Goal: Information Seeking & Learning: Find specific fact

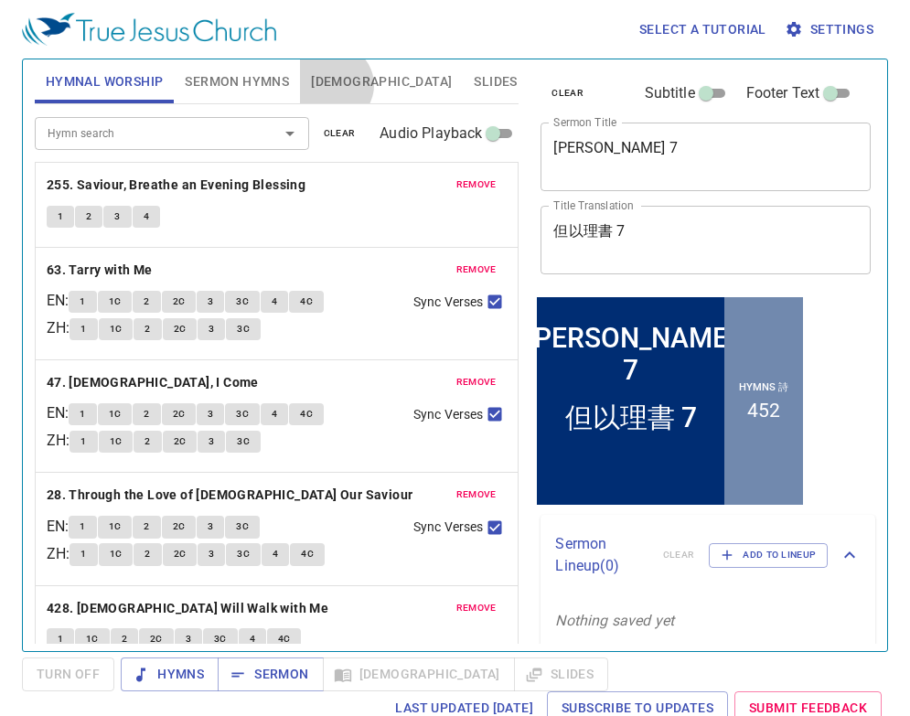
click at [333, 85] on span "[DEMOGRAPHIC_DATA]" at bounding box center [381, 81] width 141 height 23
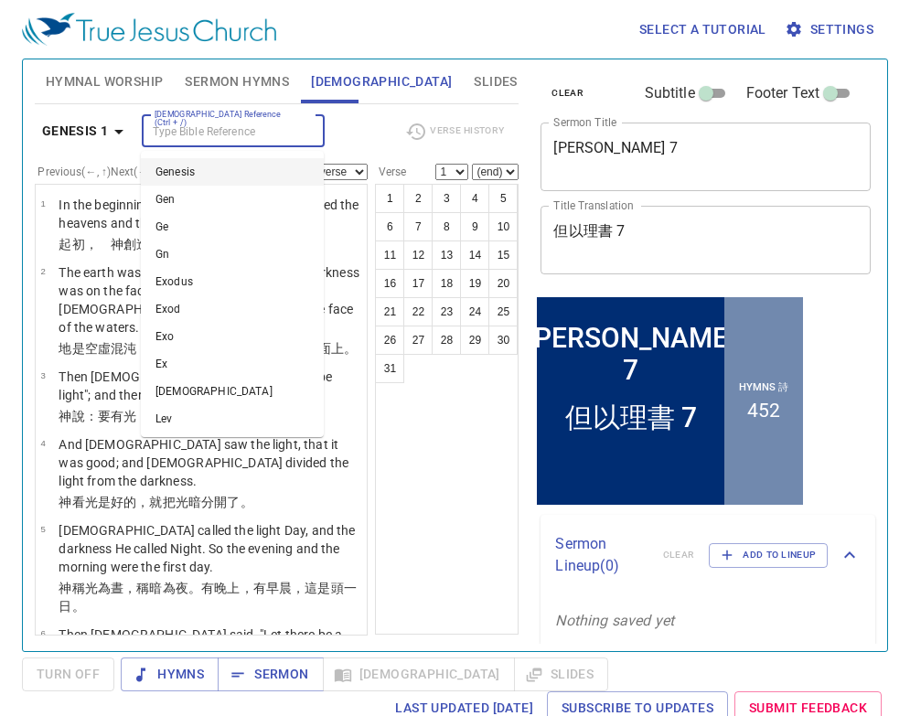
click at [199, 128] on input "[DEMOGRAPHIC_DATA] Reference (Ctrl + /)" at bounding box center [218, 131] width 142 height 21
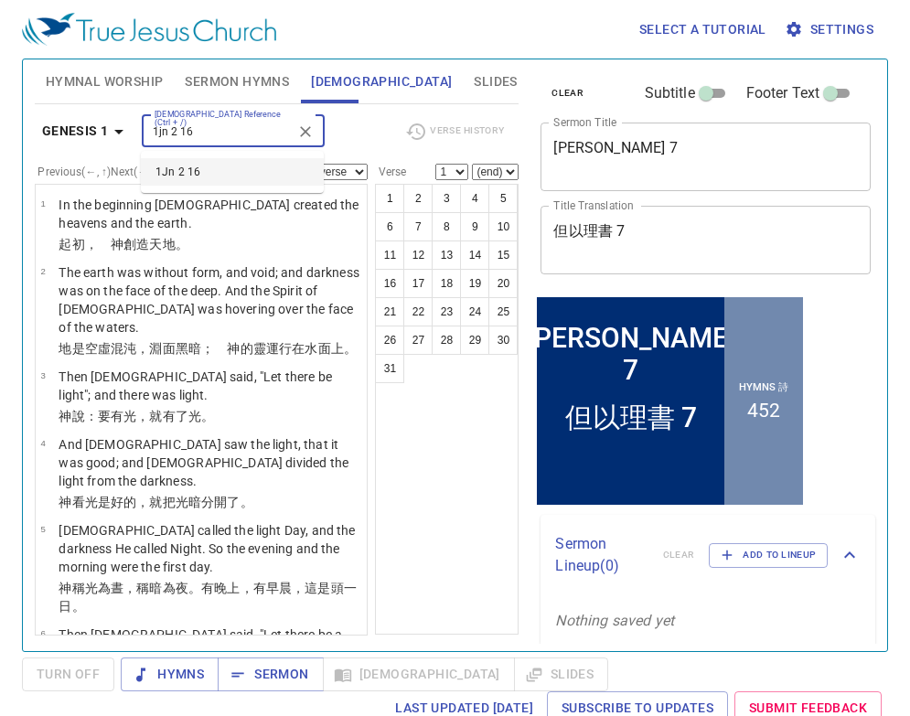
type input "1jn 2 16"
select select "16"
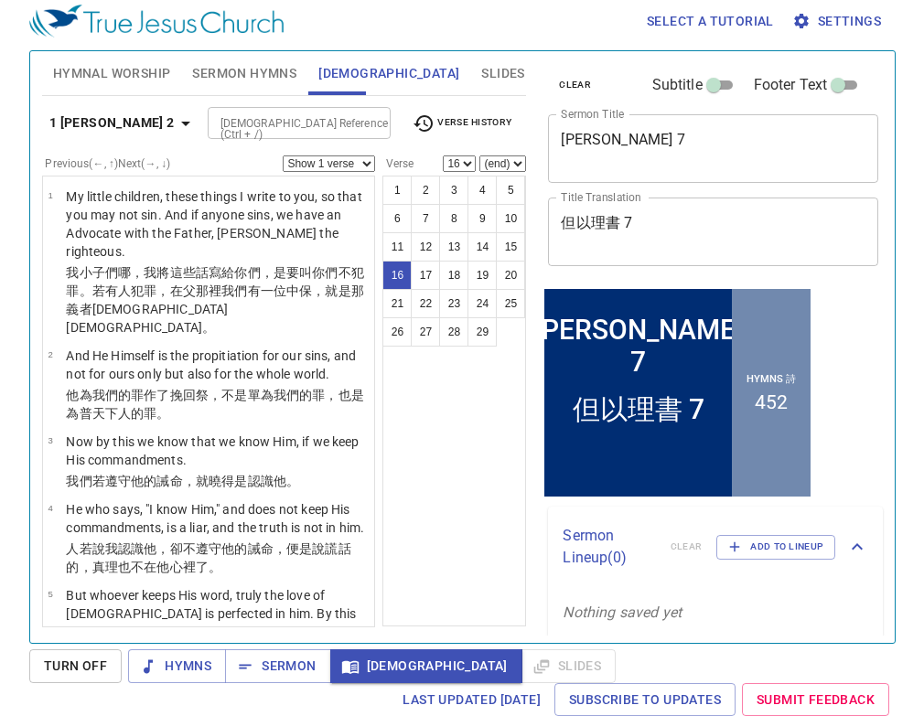
scroll to position [1537, 0]
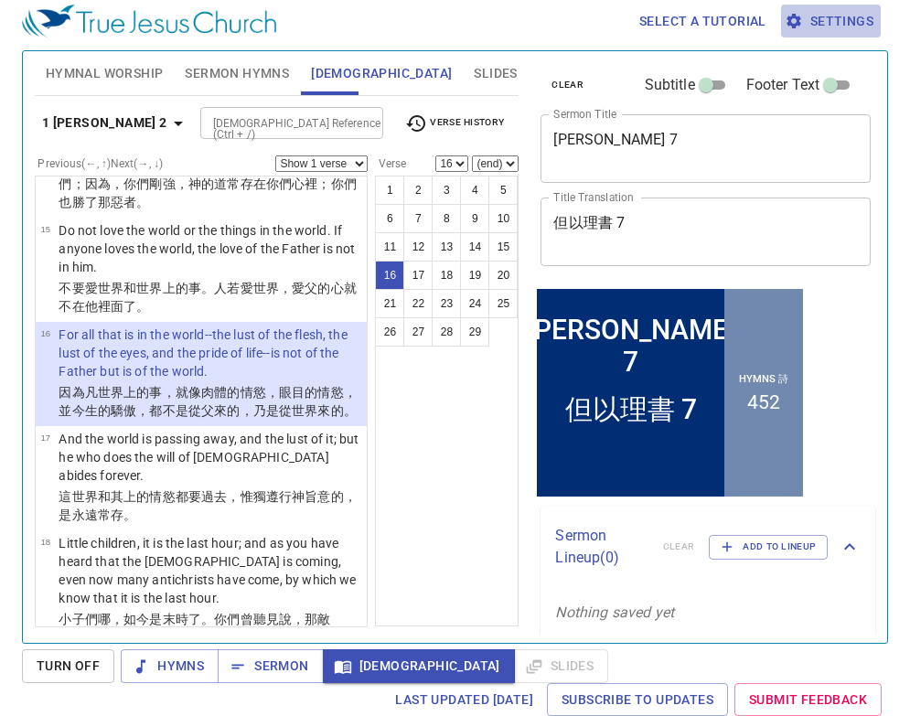
click at [821, 15] on span "Settings" at bounding box center [831, 21] width 85 height 23
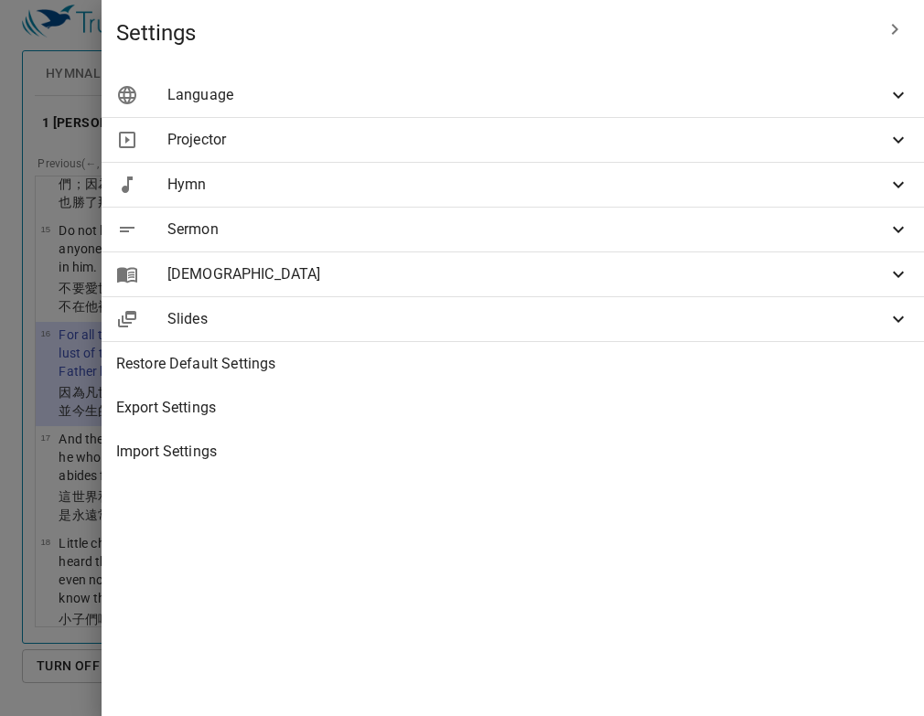
click at [843, 97] on span "Language" at bounding box center [527, 95] width 720 height 22
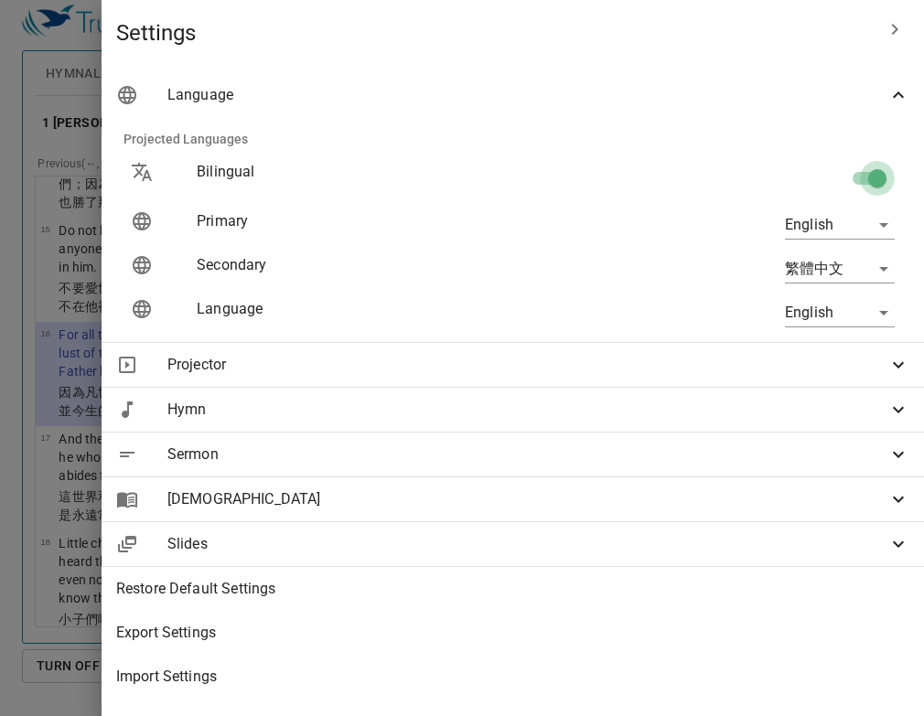
click at [845, 181] on input "checkbox" at bounding box center [877, 182] width 104 height 35
checkbox input "false"
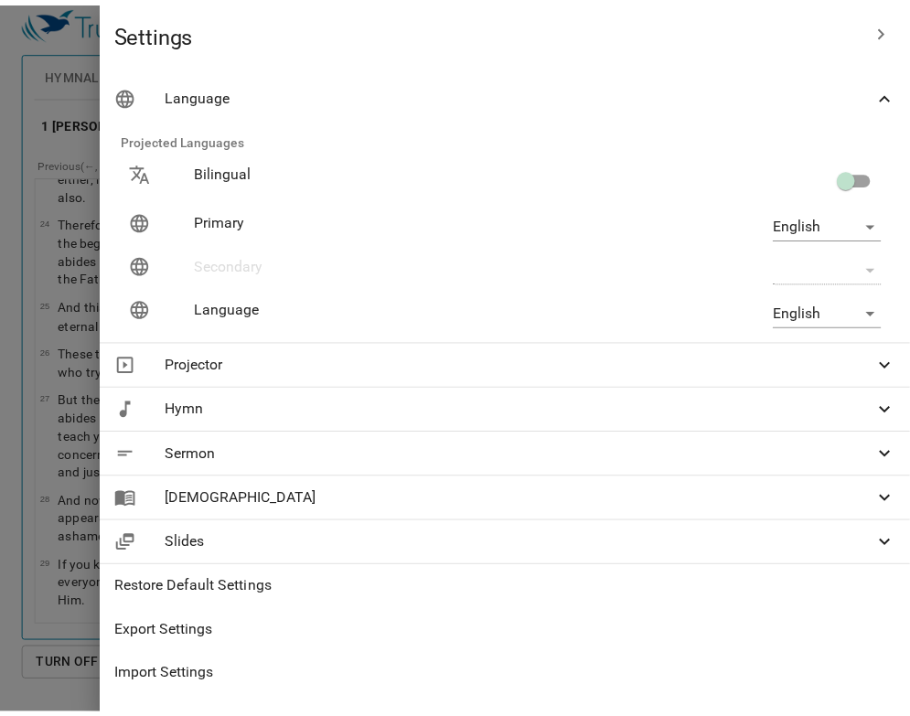
scroll to position [973, 0]
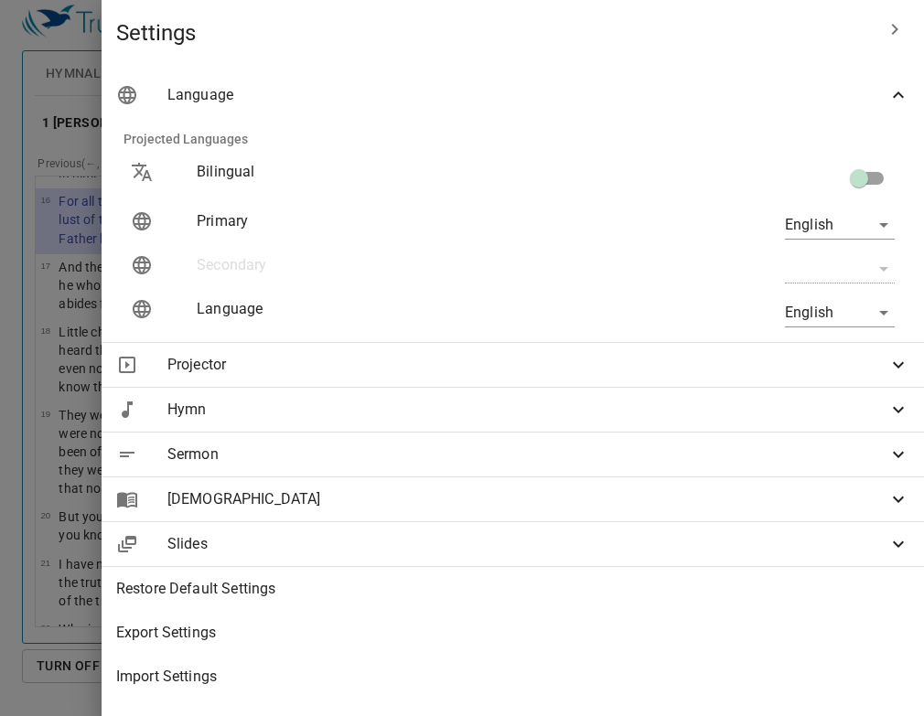
click at [884, 20] on icon "button" at bounding box center [895, 29] width 22 height 22
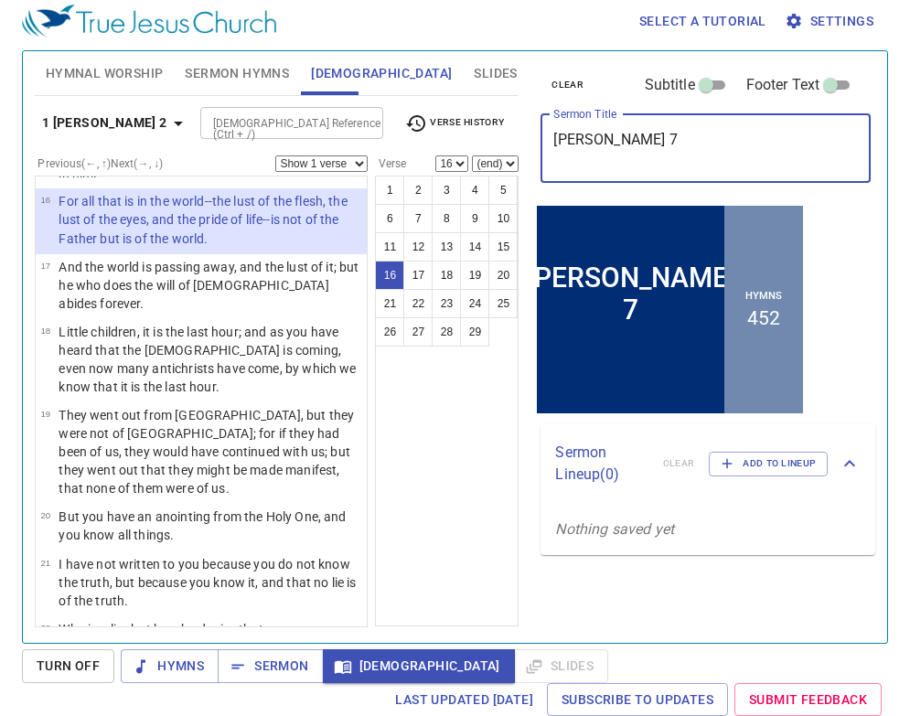
drag, startPoint x: 655, startPoint y: 138, endPoint x: 452, endPoint y: 134, distance: 203.2
click at [452, 134] on div "Hymnal Worship Sermon Hymns Bible Slides Hymn search Hymn search clear Audio Pl…" at bounding box center [454, 340] width 855 height 592
click at [468, 558] on div "1 2 3 4 5 6 7 8 9 10 11 12 13 14 15 16 17 18 19 20 21 22 23 24 25 26 27 28 29" at bounding box center [447, 401] width 144 height 451
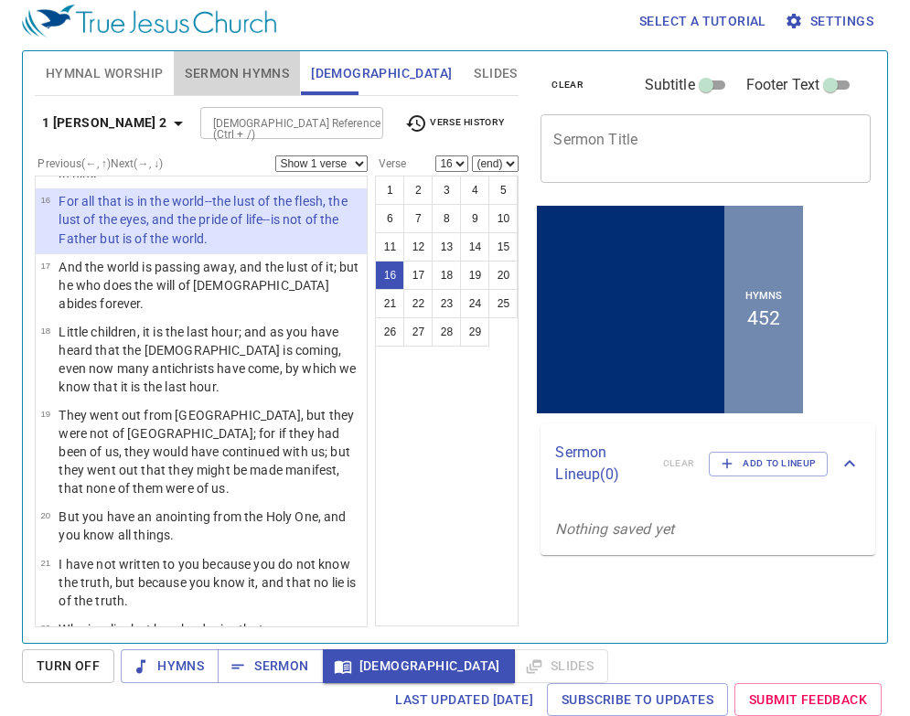
click at [235, 76] on span "Sermon Hymns" at bounding box center [237, 73] width 104 height 23
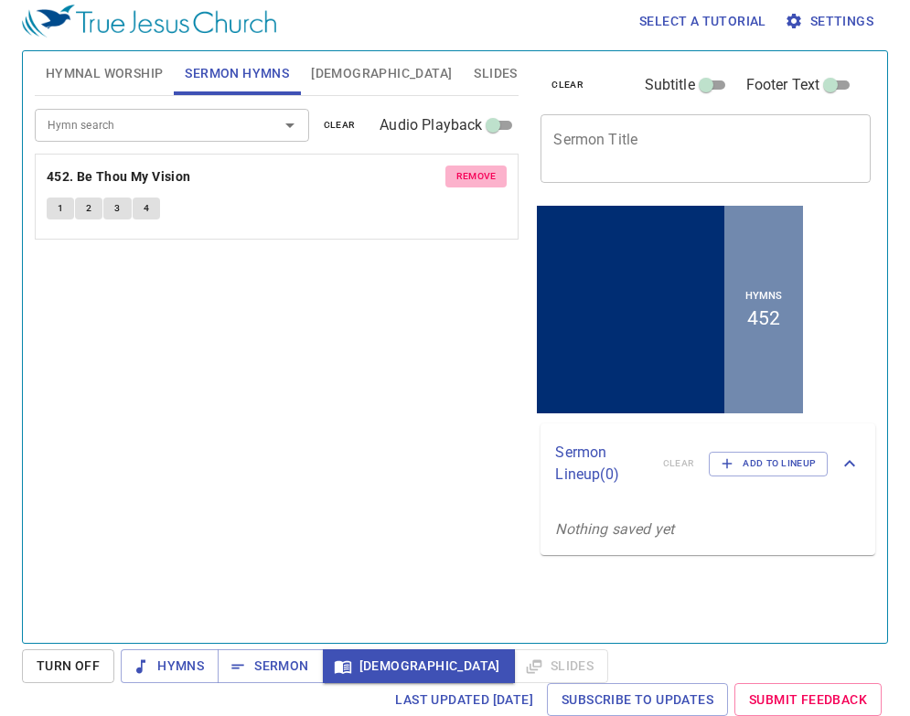
click at [468, 168] on span "remove" at bounding box center [477, 176] width 40 height 16
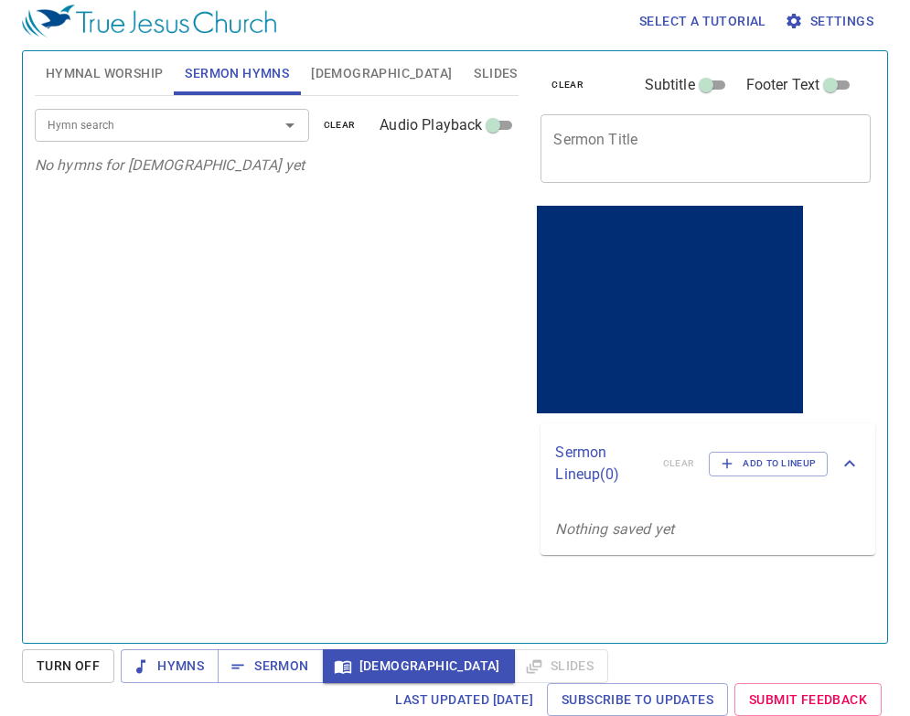
click at [136, 82] on span "Hymnal Worship" at bounding box center [105, 73] width 118 height 23
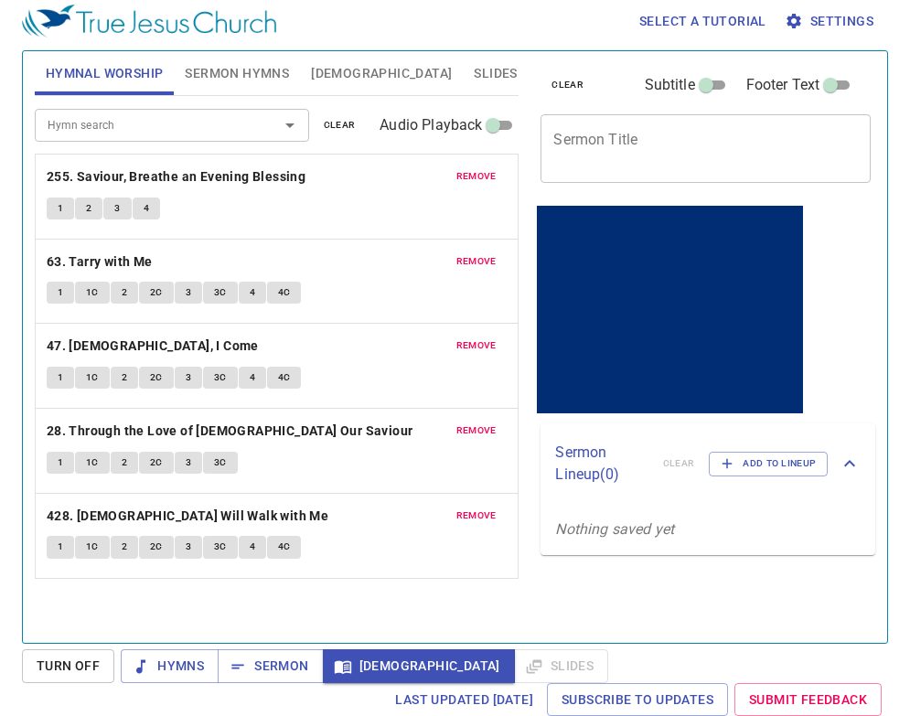
click at [479, 173] on span "remove" at bounding box center [477, 176] width 40 height 16
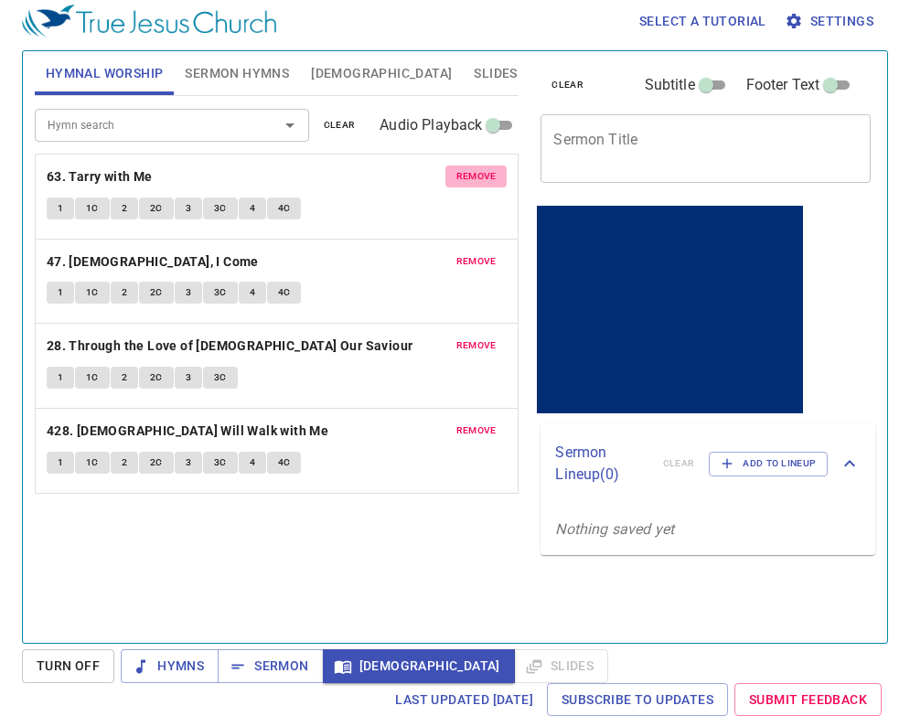
click at [479, 173] on span "remove" at bounding box center [477, 176] width 40 height 16
click at [479, 253] on span "remove" at bounding box center [477, 261] width 40 height 16
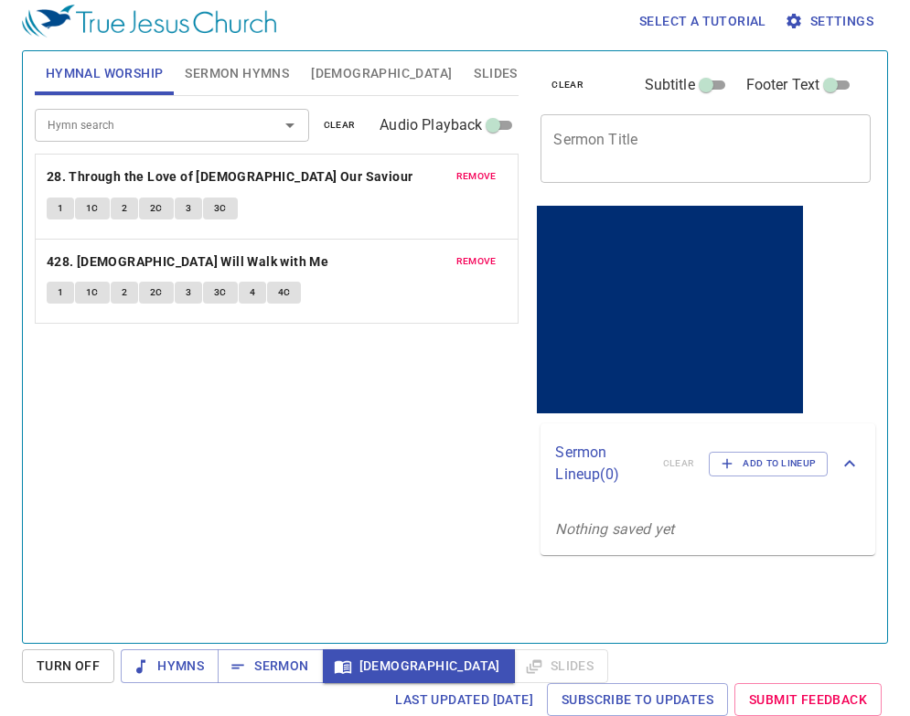
click at [479, 173] on span "remove" at bounding box center [477, 176] width 40 height 16
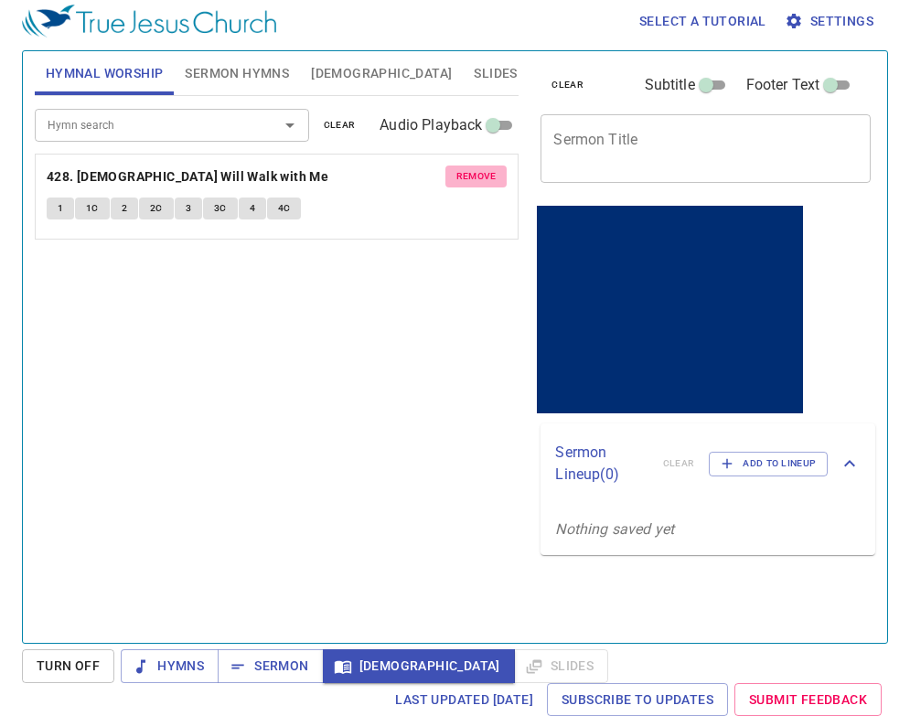
click at [479, 173] on span "remove" at bounding box center [477, 176] width 40 height 16
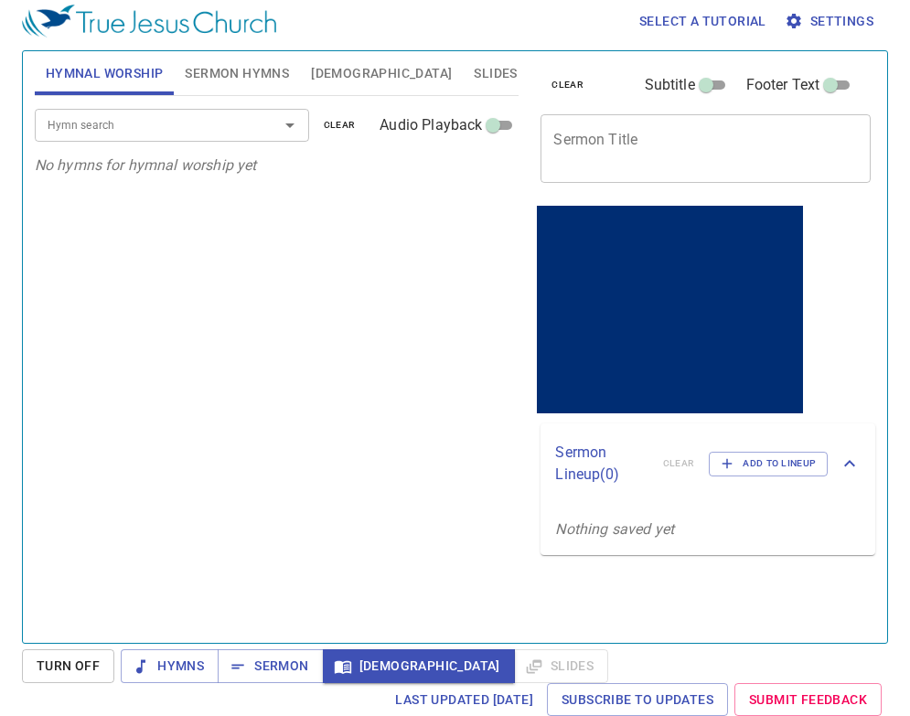
click at [344, 375] on div "Hymn search Hymn search clear Audio Playback No hymns for hymnal worship yet" at bounding box center [277, 362] width 485 height 532
click at [242, 75] on span "Sermon Hymns" at bounding box center [237, 73] width 104 height 23
click at [325, 75] on span "[DEMOGRAPHIC_DATA]" at bounding box center [381, 73] width 141 height 23
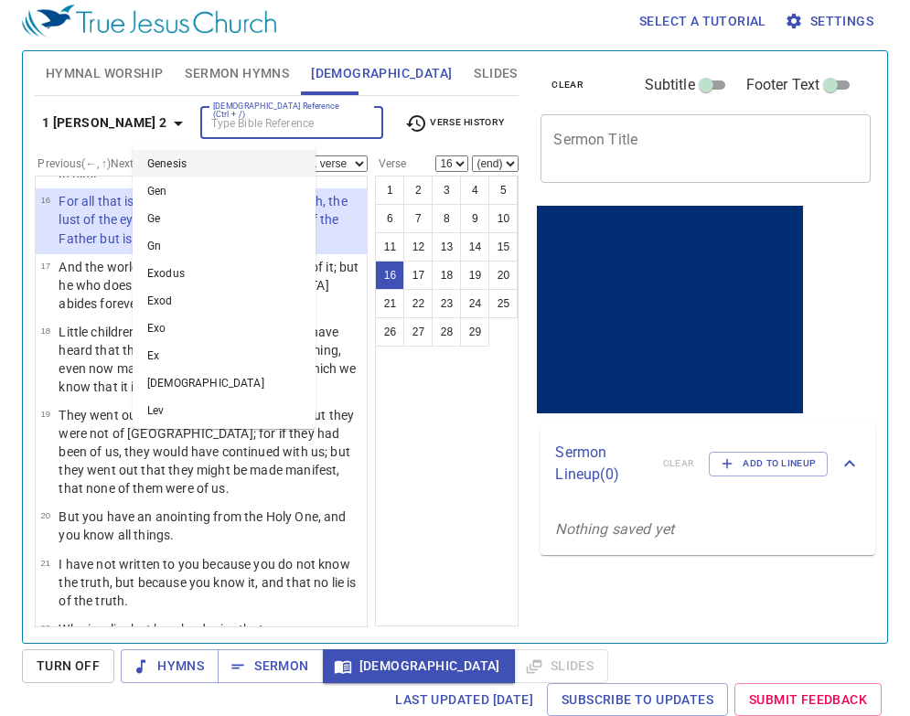
click at [206, 129] on input "[DEMOGRAPHIC_DATA] Reference (Ctrl + /)" at bounding box center [277, 123] width 142 height 21
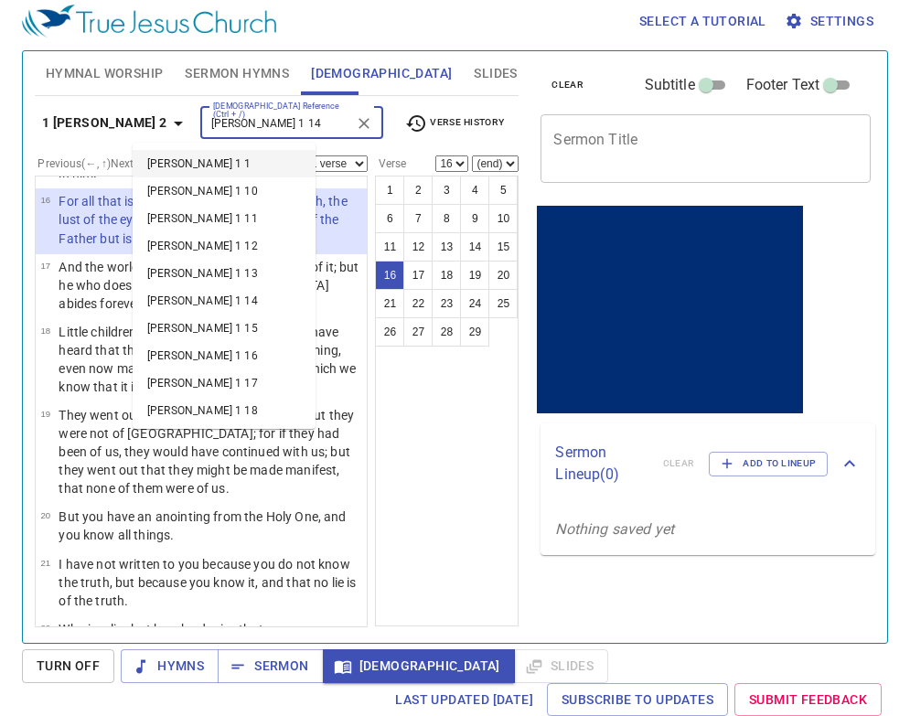
type input "james 1 14"
select select "14"
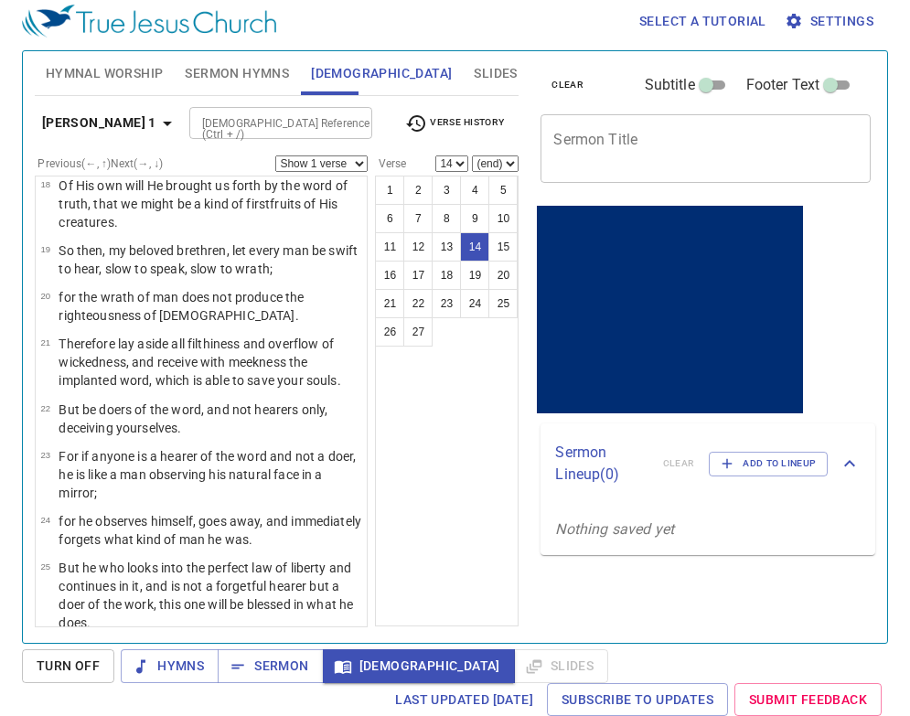
scroll to position [543, 0]
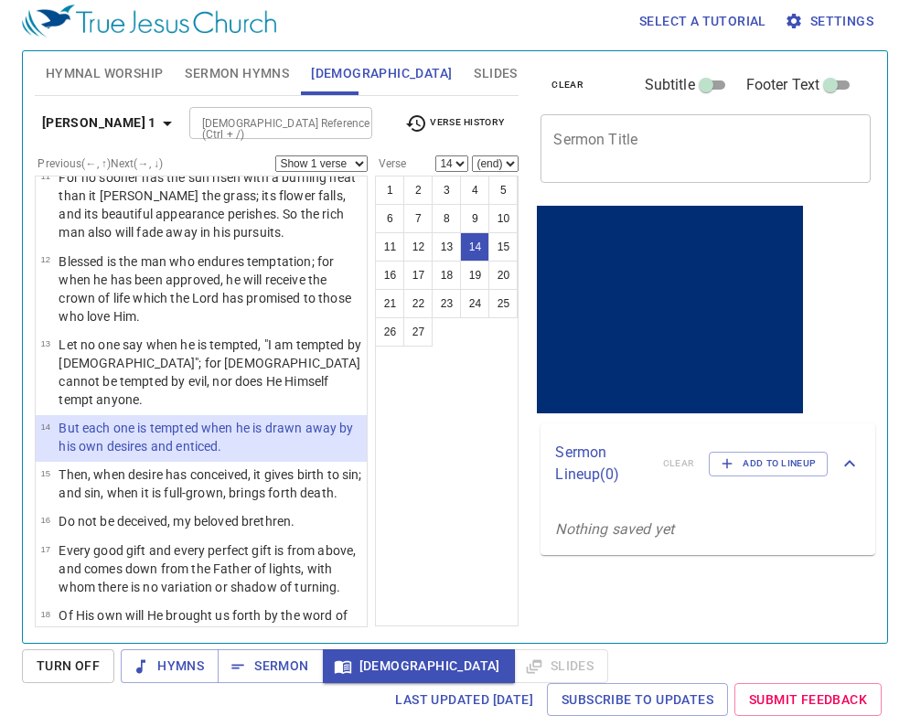
click at [253, 131] on input "[DEMOGRAPHIC_DATA] Reference (Ctrl + /)" at bounding box center [266, 123] width 142 height 21
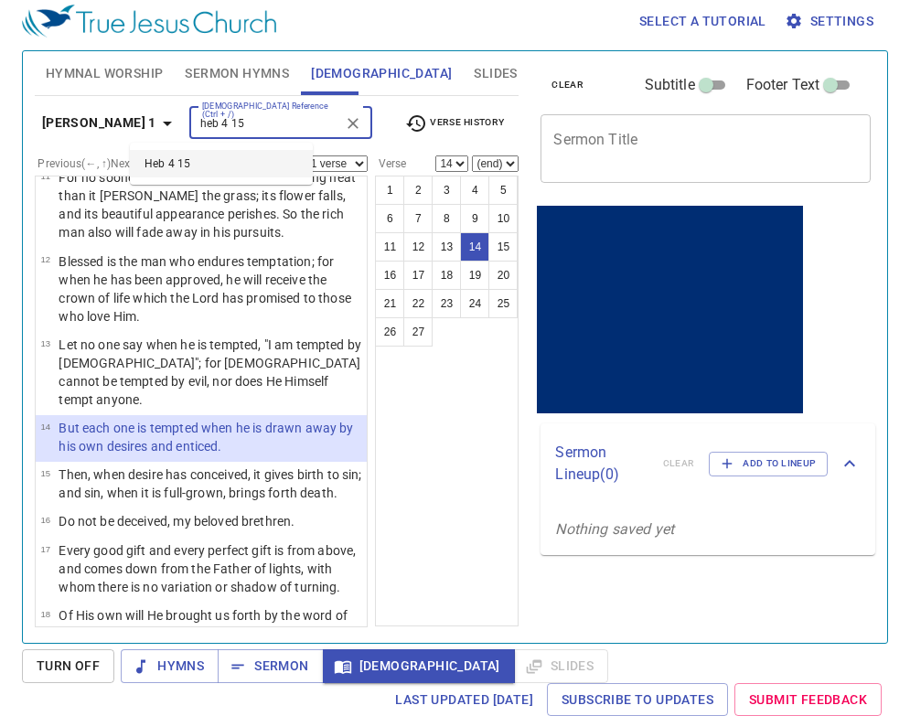
type input "heb 4 15"
select select "15"
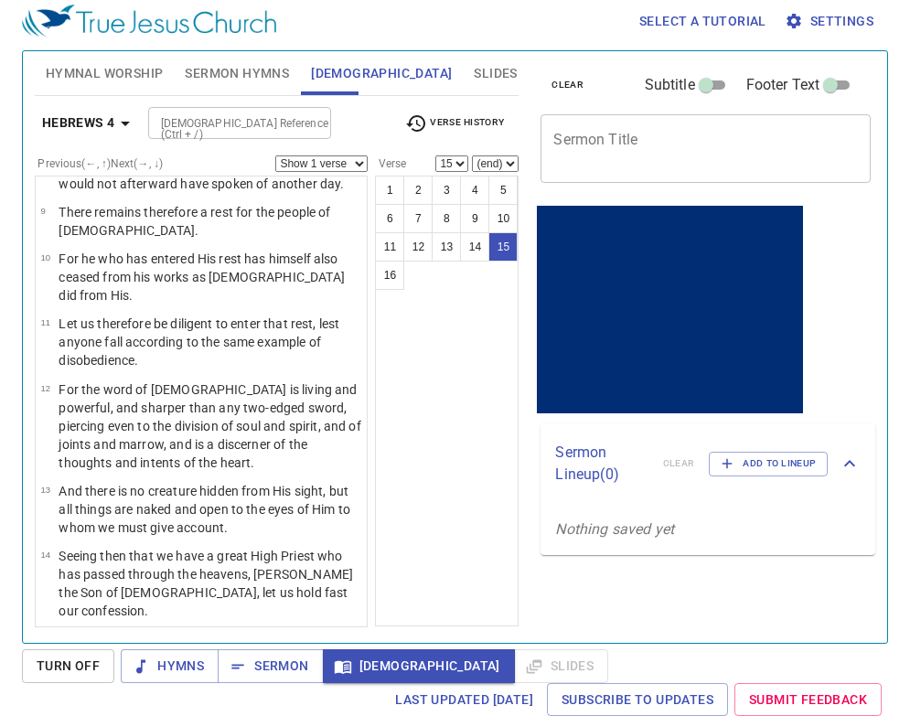
scroll to position [644, 0]
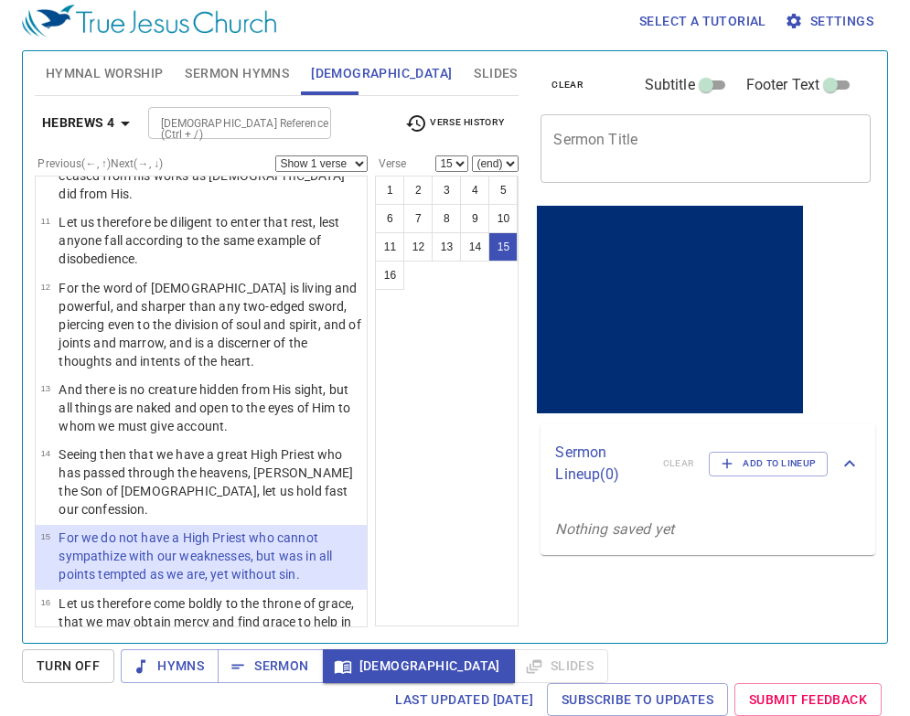
click at [194, 119] on input "[DEMOGRAPHIC_DATA] Reference (Ctrl + /)" at bounding box center [225, 123] width 142 height 21
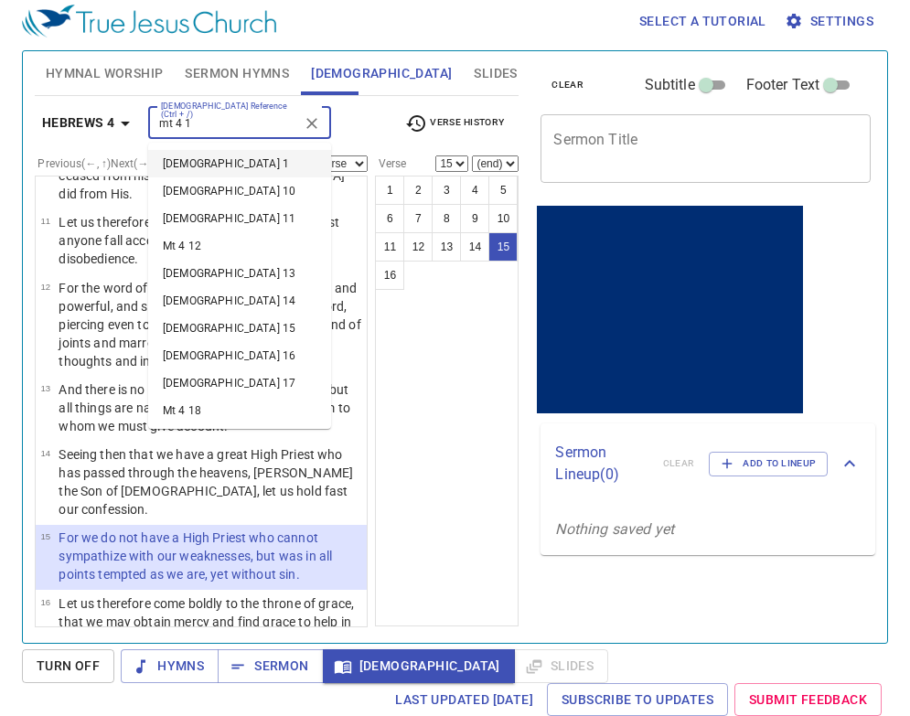
type input "mt 4 1"
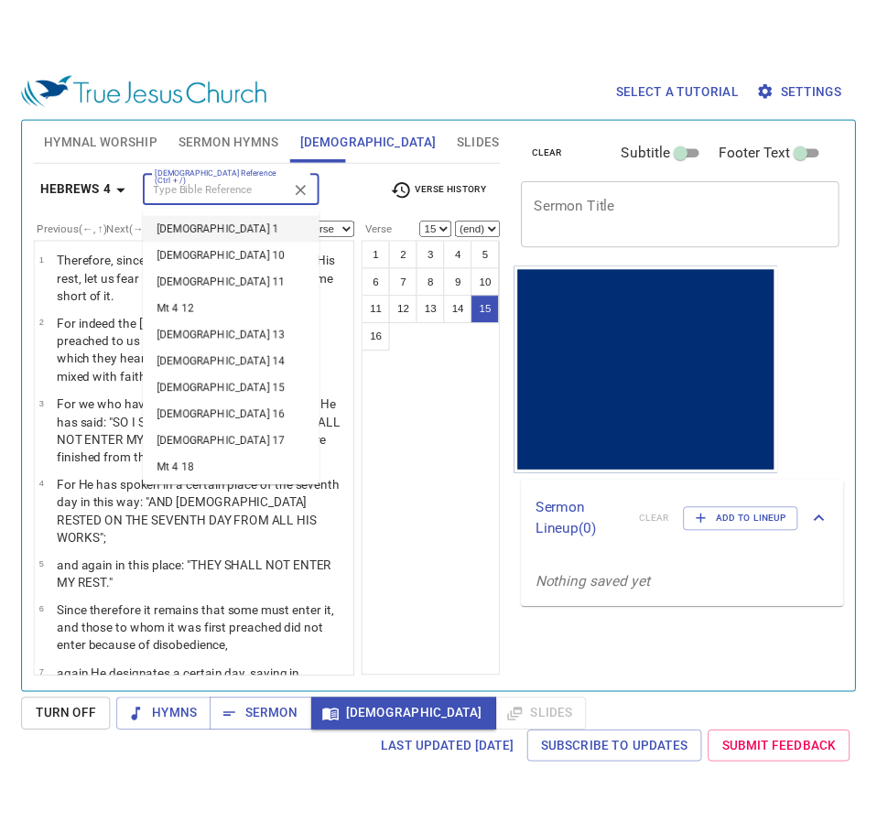
scroll to position [0, 0]
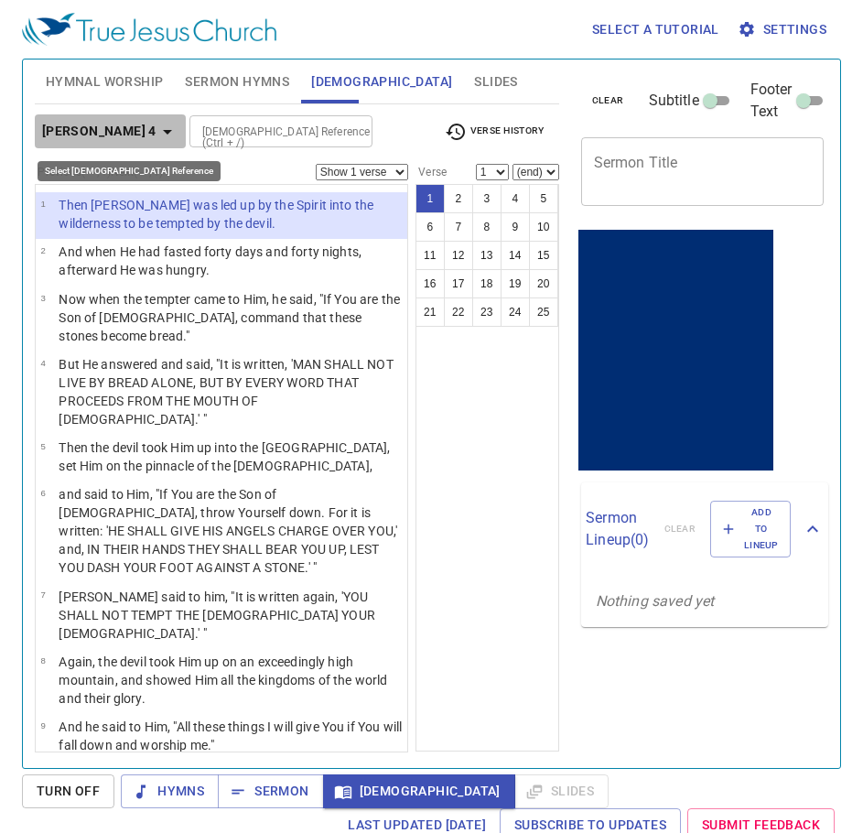
click at [156, 135] on icon "button" at bounding box center [167, 132] width 22 height 22
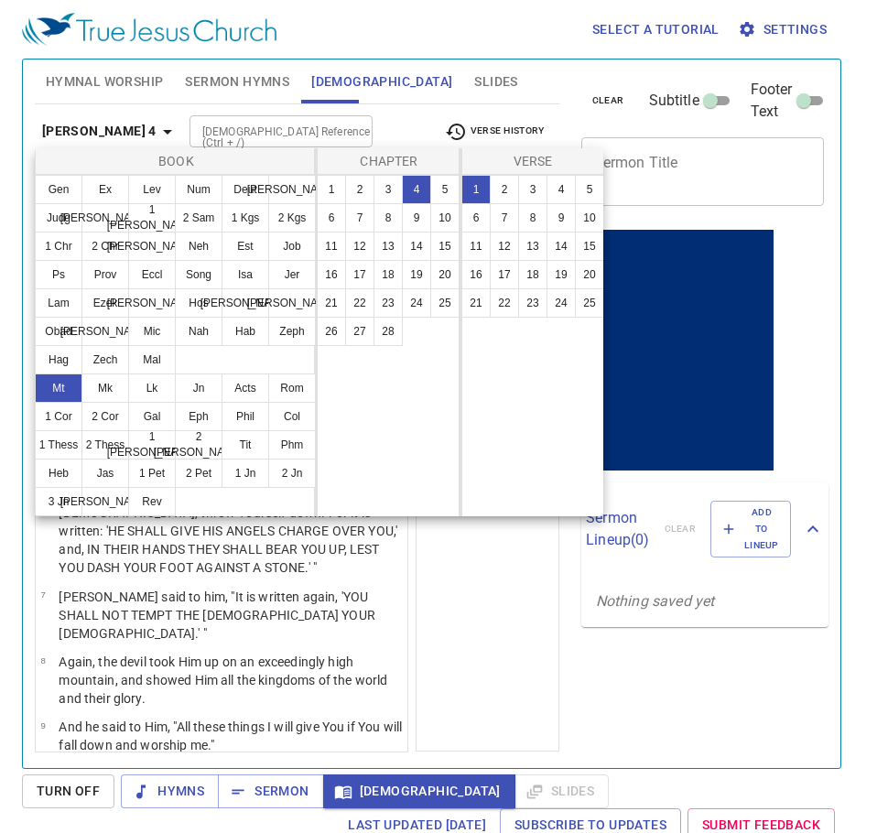
click at [328, 220] on button "6" at bounding box center [331, 217] width 29 height 29
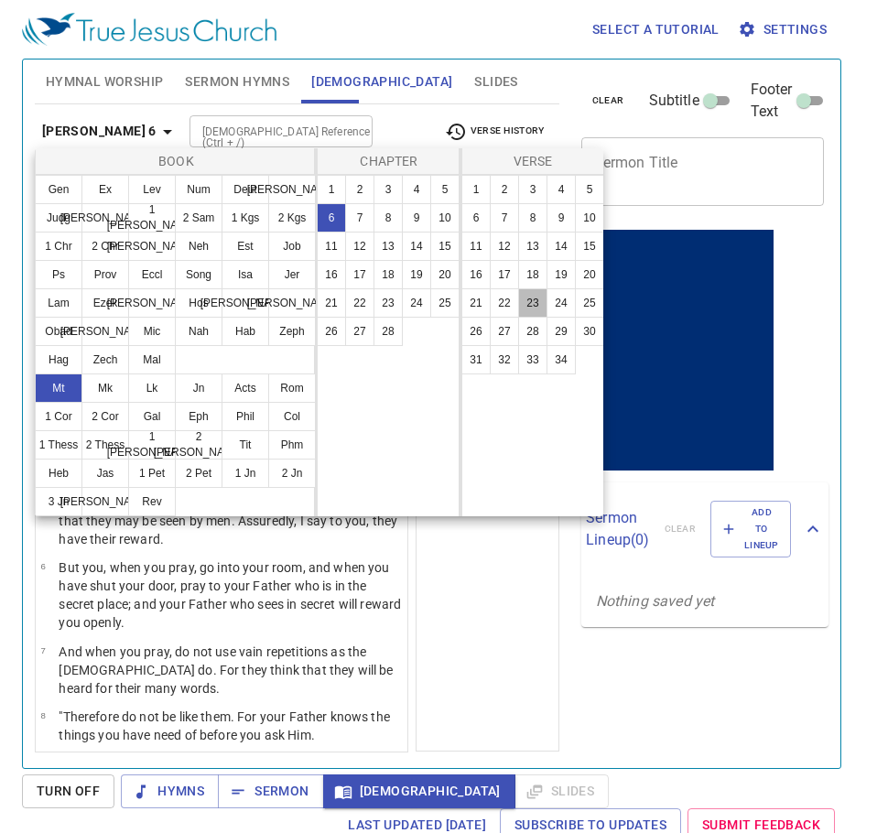
click at [532, 301] on button "23" at bounding box center [532, 302] width 29 height 29
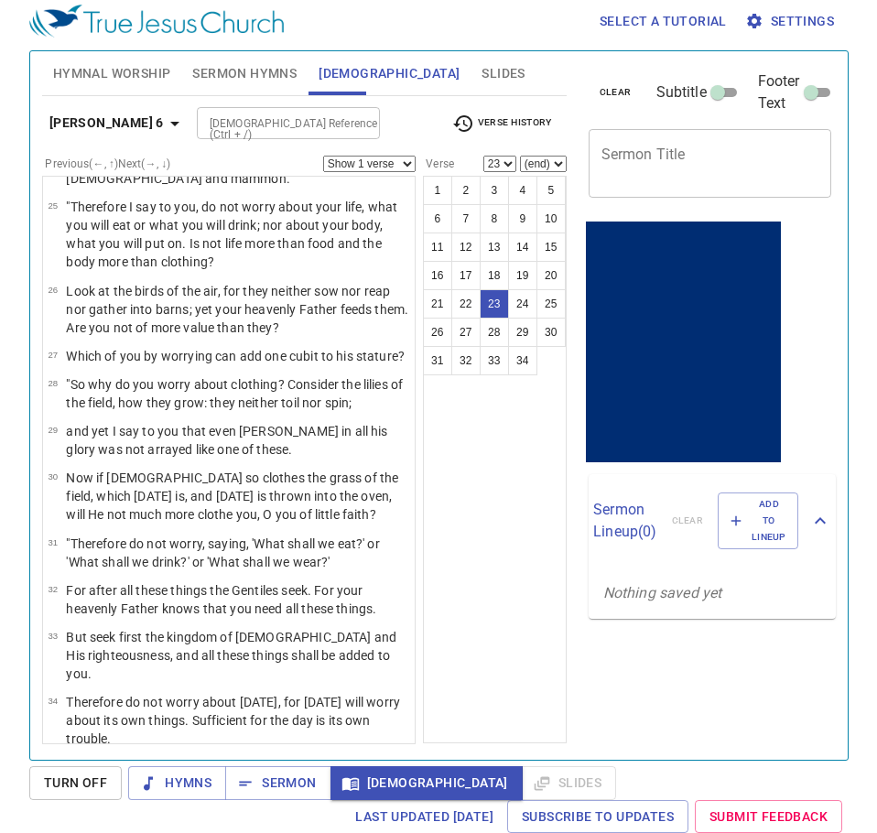
scroll to position [1444, 0]
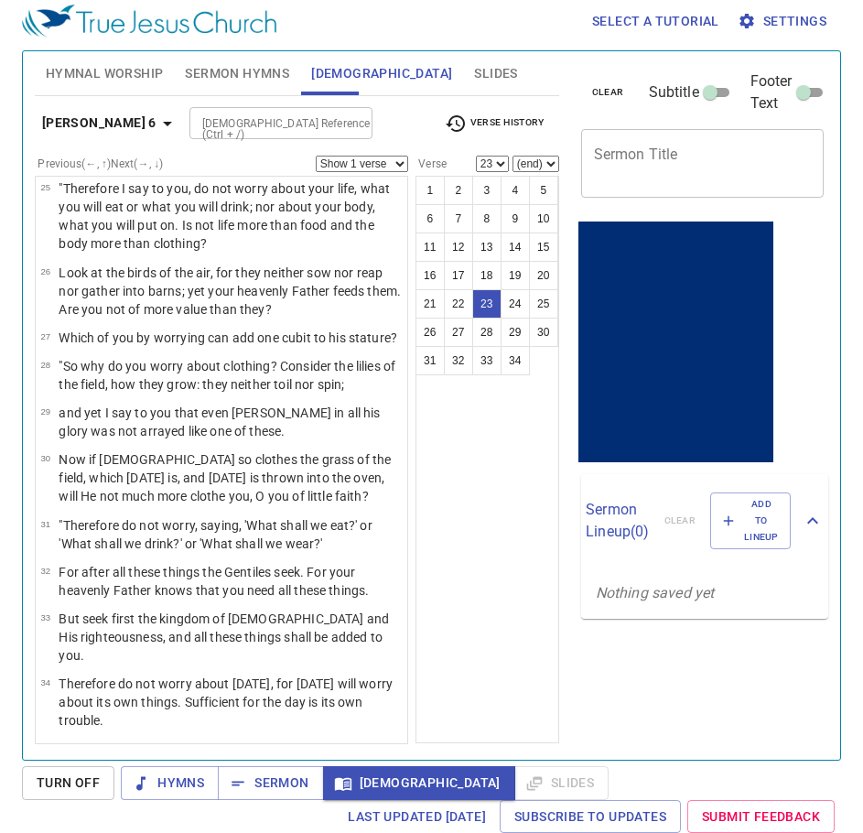
click at [472, 117] on span "Verse History" at bounding box center [494, 124] width 99 height 22
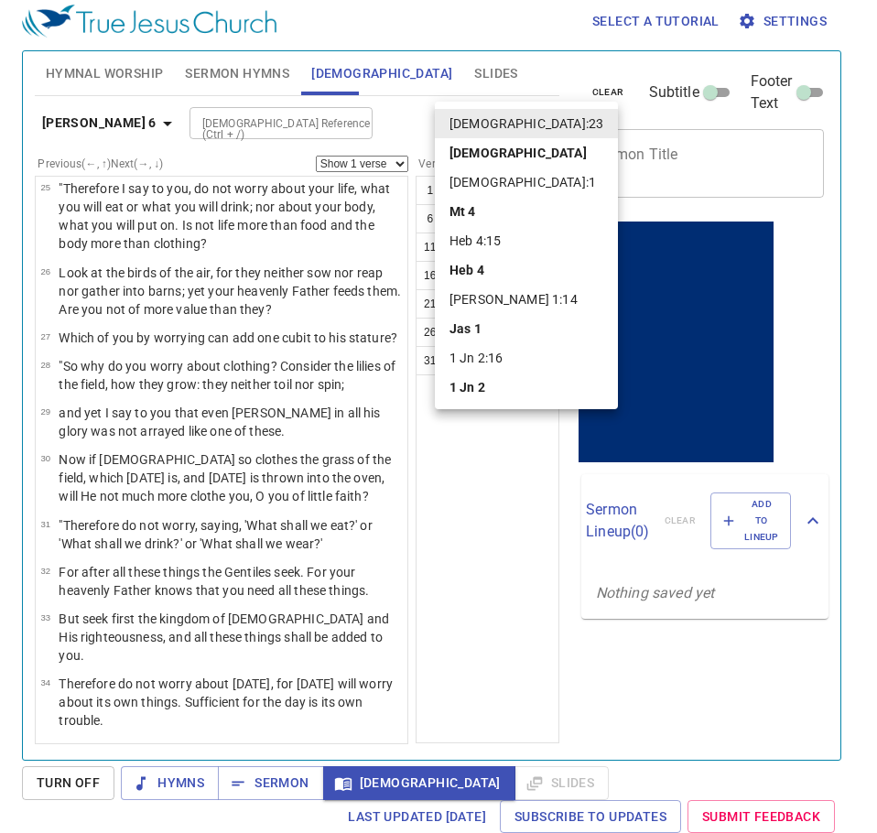
click at [489, 173] on li "[DEMOGRAPHIC_DATA]:1" at bounding box center [526, 181] width 183 height 29
select select "1"
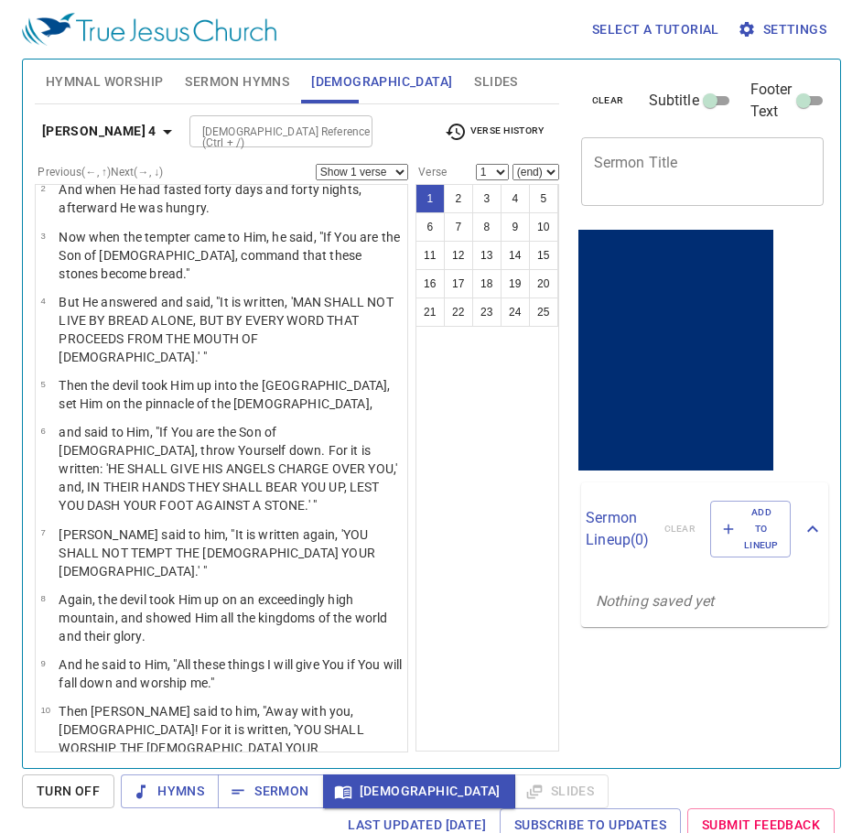
scroll to position [91, 0]
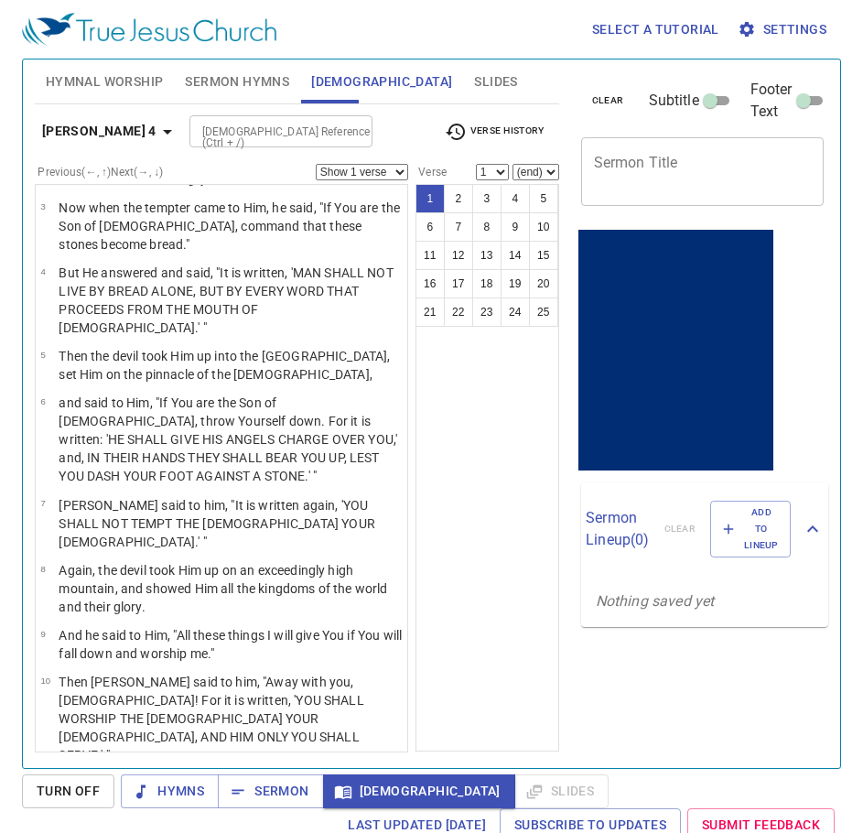
click at [195, 141] on input "[DEMOGRAPHIC_DATA] Reference (Ctrl + /)" at bounding box center [266, 131] width 142 height 21
type input "ps 91 10"
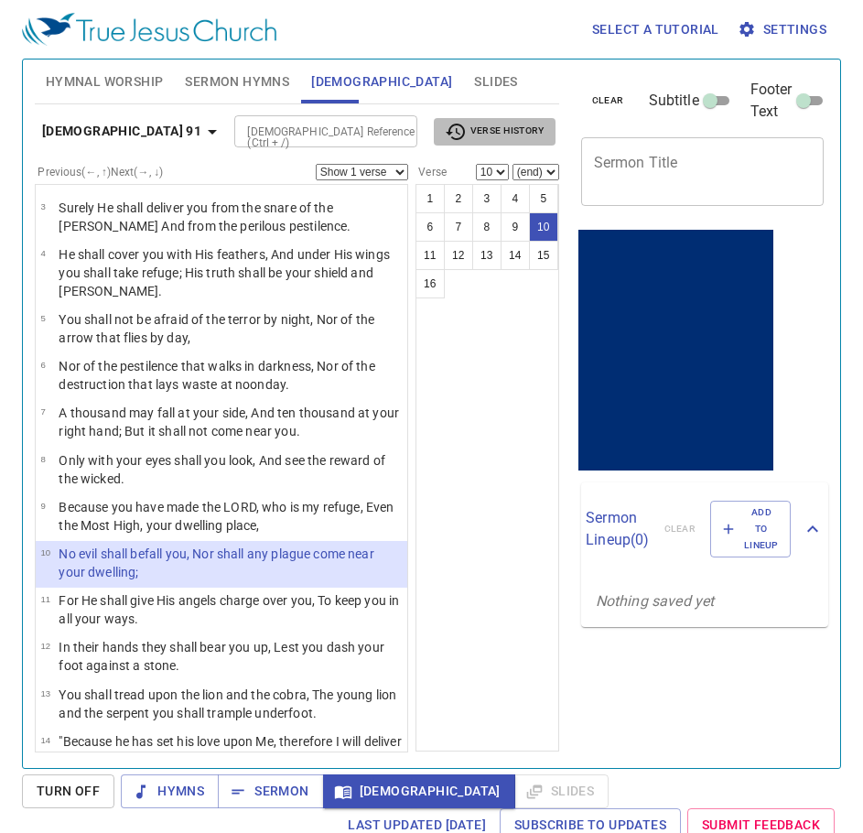
click at [517, 130] on span "Verse History" at bounding box center [494, 132] width 99 height 22
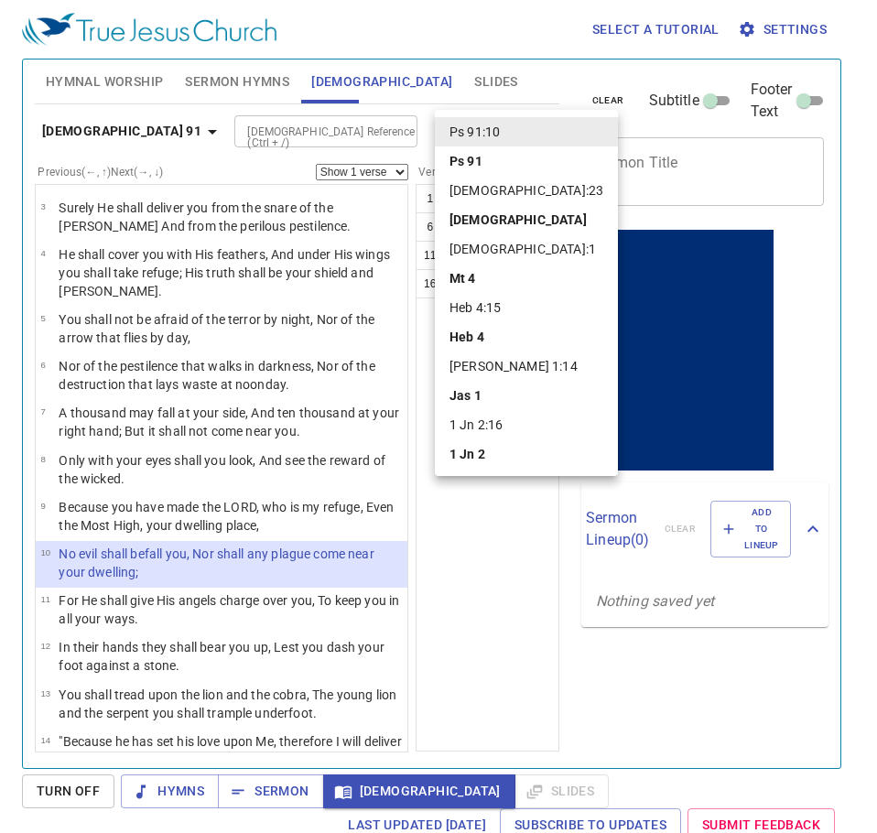
click at [483, 241] on li "[DEMOGRAPHIC_DATA]:1" at bounding box center [526, 248] width 183 height 29
select select "1"
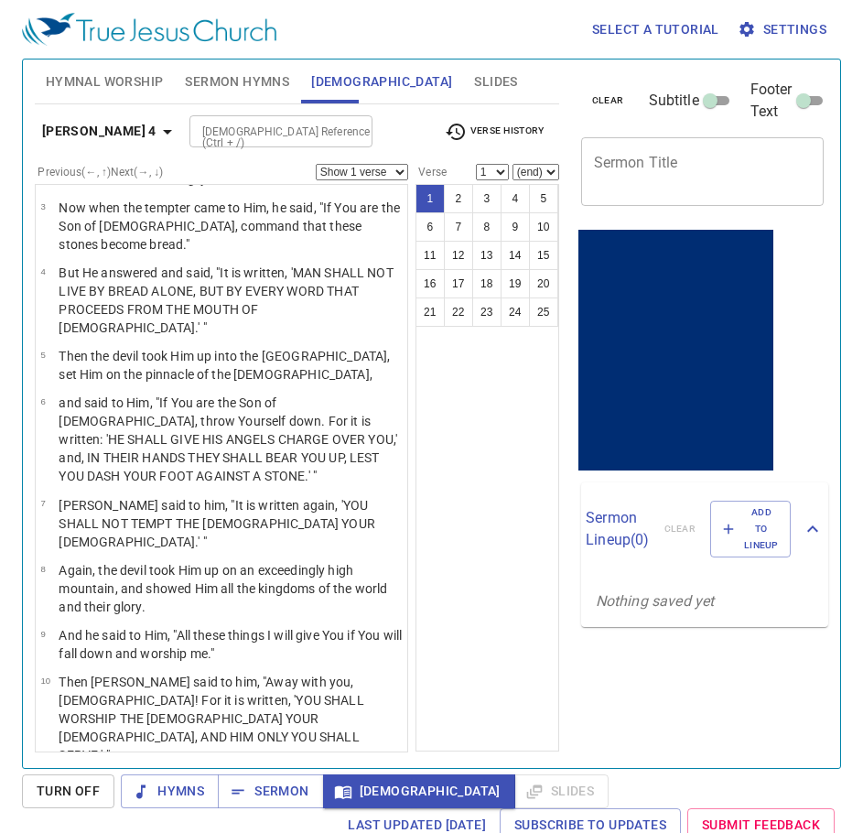
click at [195, 126] on input "[DEMOGRAPHIC_DATA] Reference (Ctrl + /)" at bounding box center [266, 131] width 142 height 21
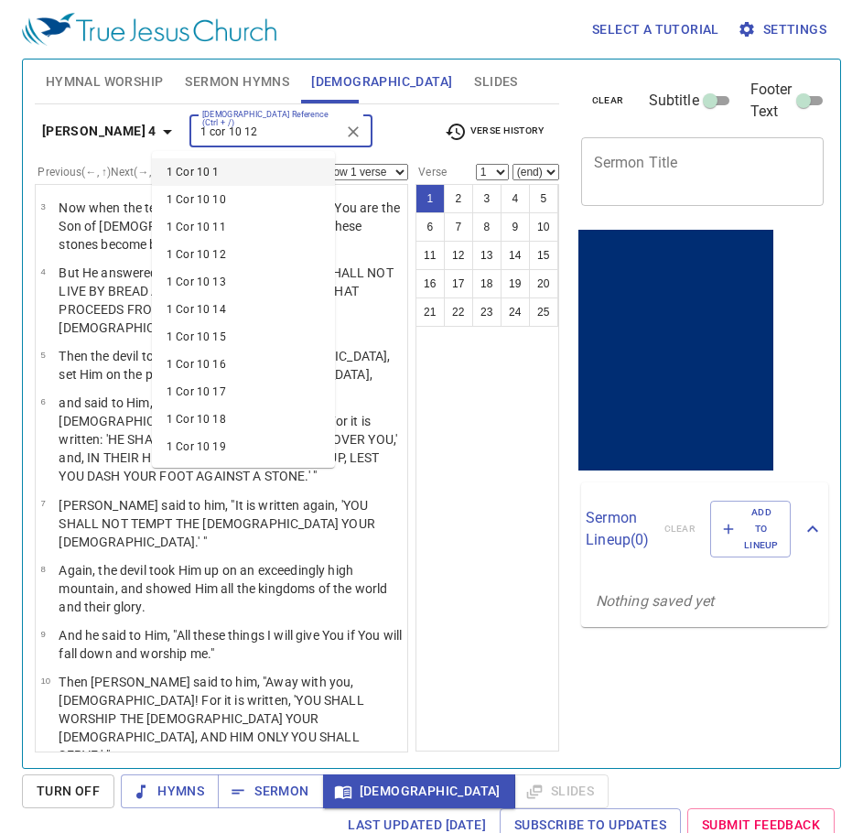
type input "1 cor 10 12"
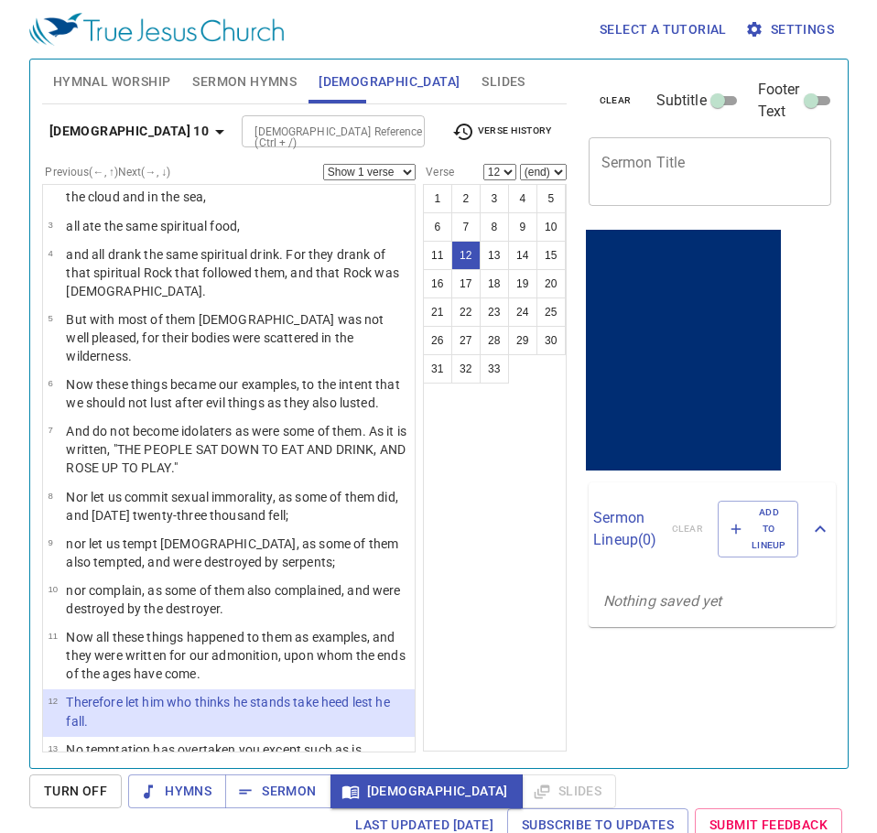
scroll to position [110, 0]
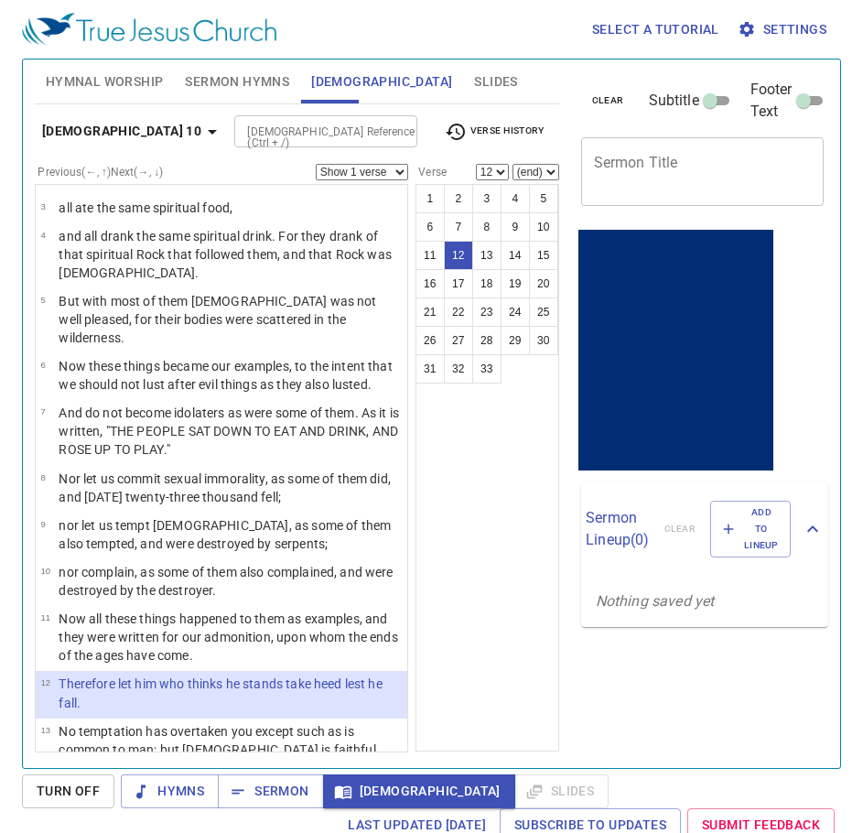
click at [501, 126] on span "Verse History" at bounding box center [494, 132] width 99 height 22
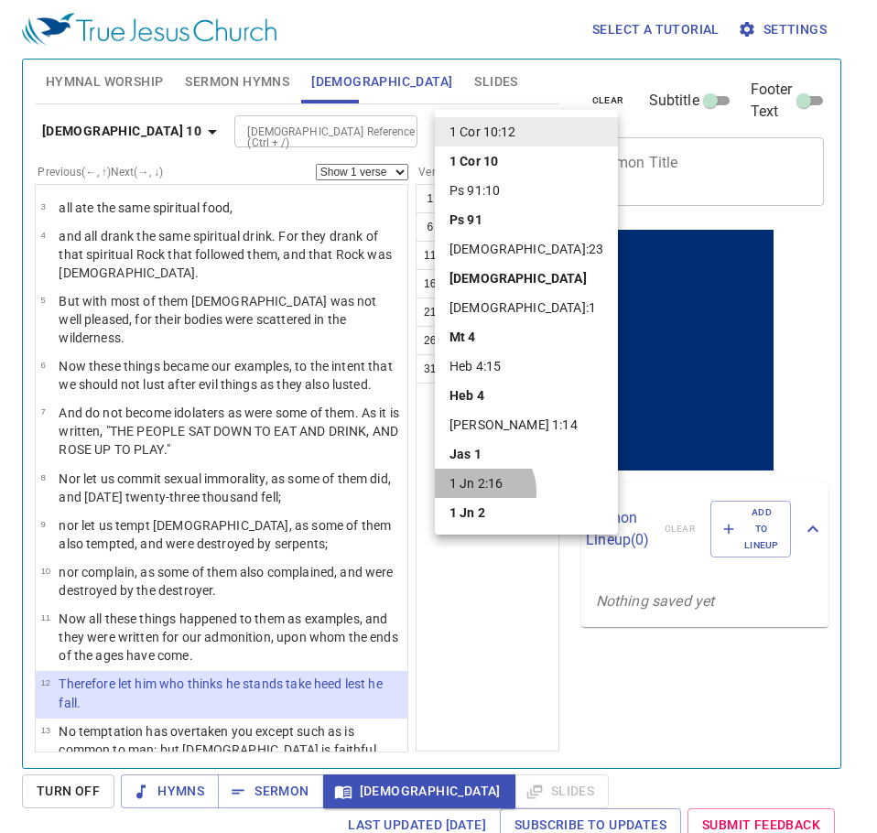
click at [481, 490] on li "1 Jn 2:16" at bounding box center [526, 482] width 183 height 29
select select "16"
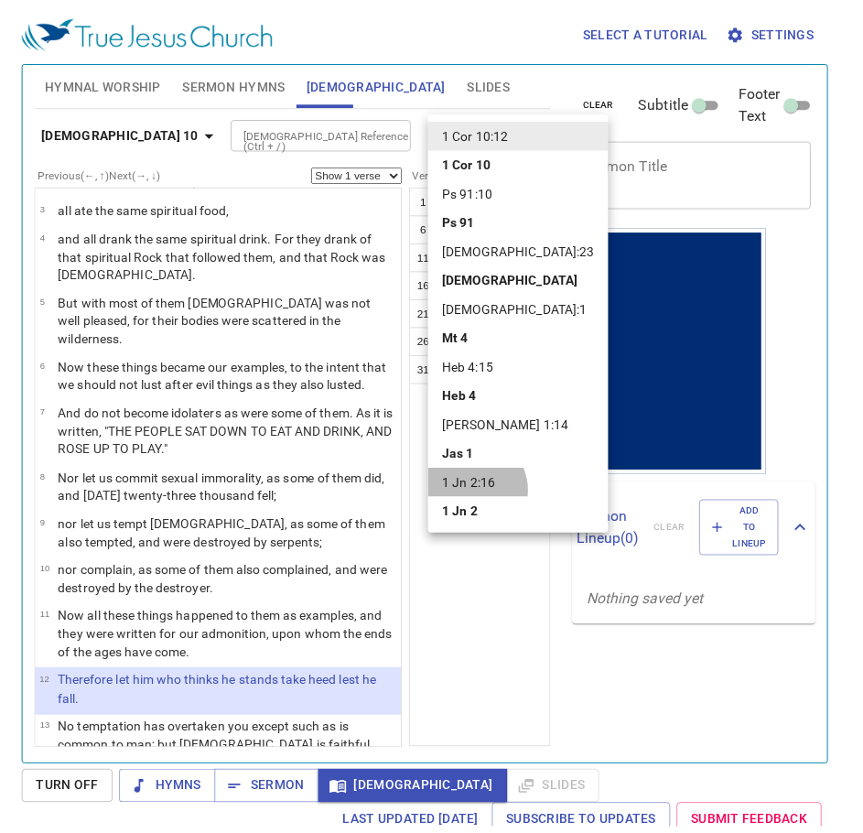
scroll to position [661, 0]
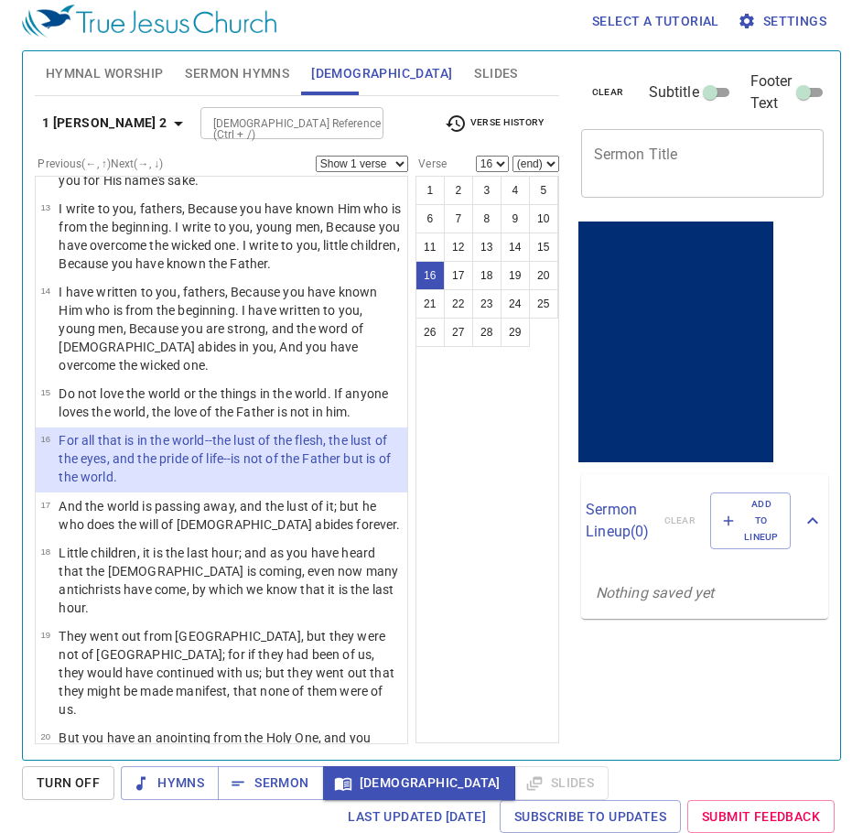
click at [251, 126] on input "[DEMOGRAPHIC_DATA] Reference (Ctrl + /)" at bounding box center [277, 123] width 142 height 21
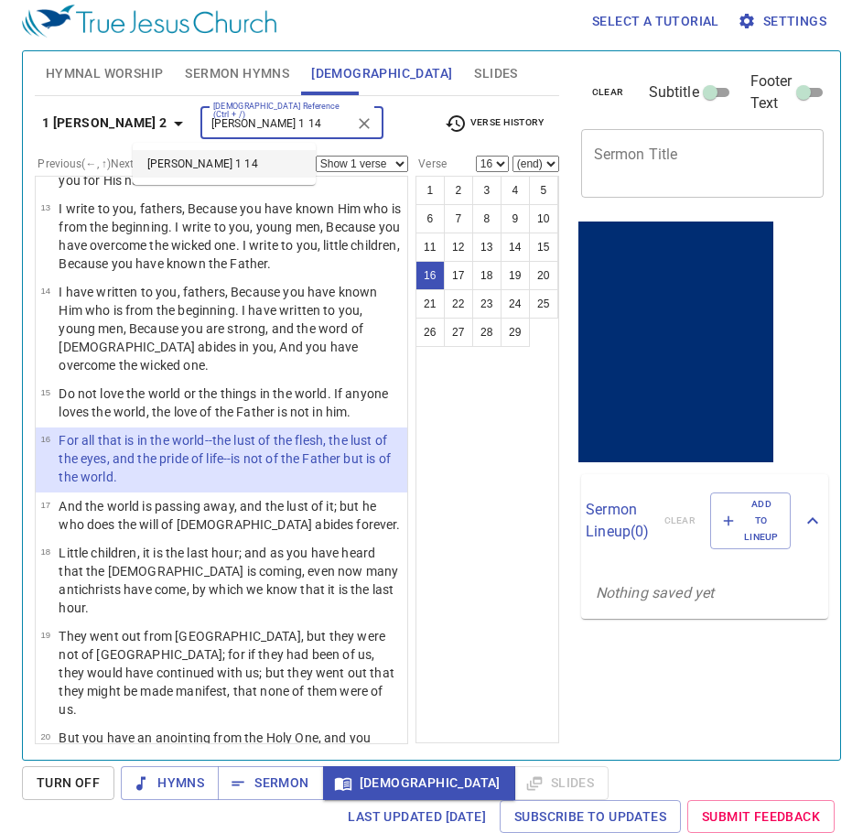
type input "james 1 14"
select select "14"
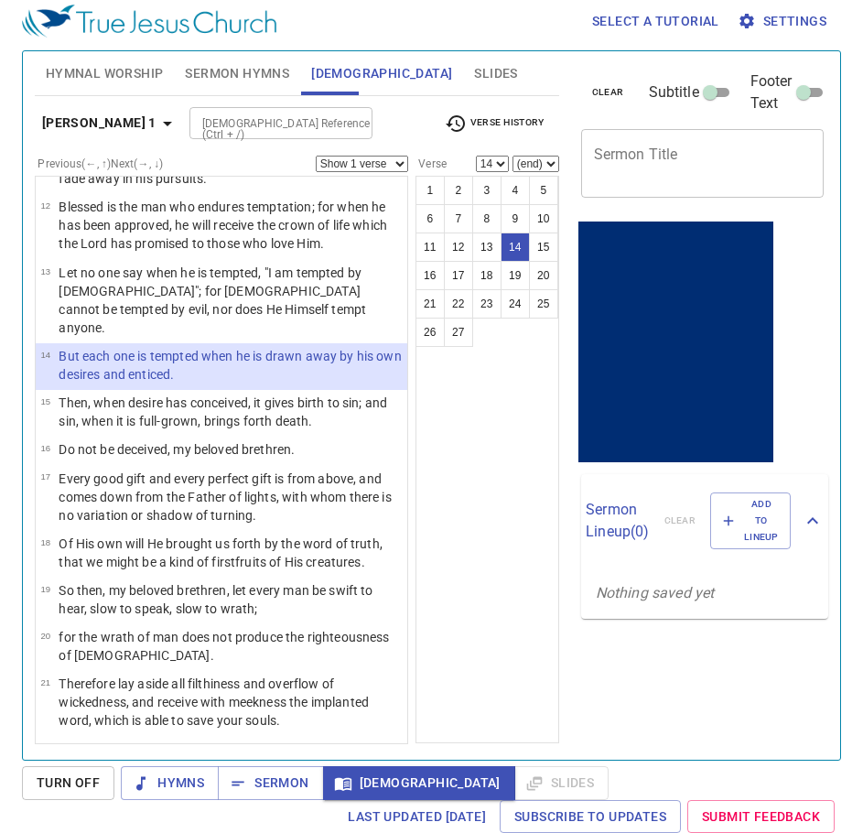
scroll to position [514, 0]
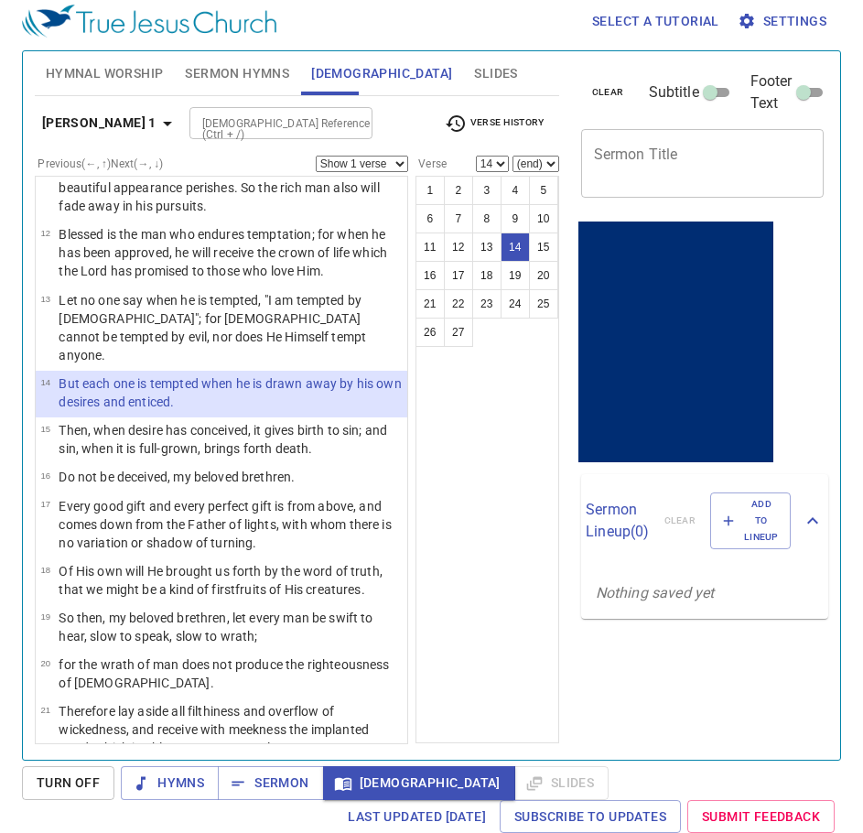
click at [195, 133] on input "[DEMOGRAPHIC_DATA] Reference (Ctrl + /)" at bounding box center [266, 123] width 142 height 21
type input "heb 4 15"
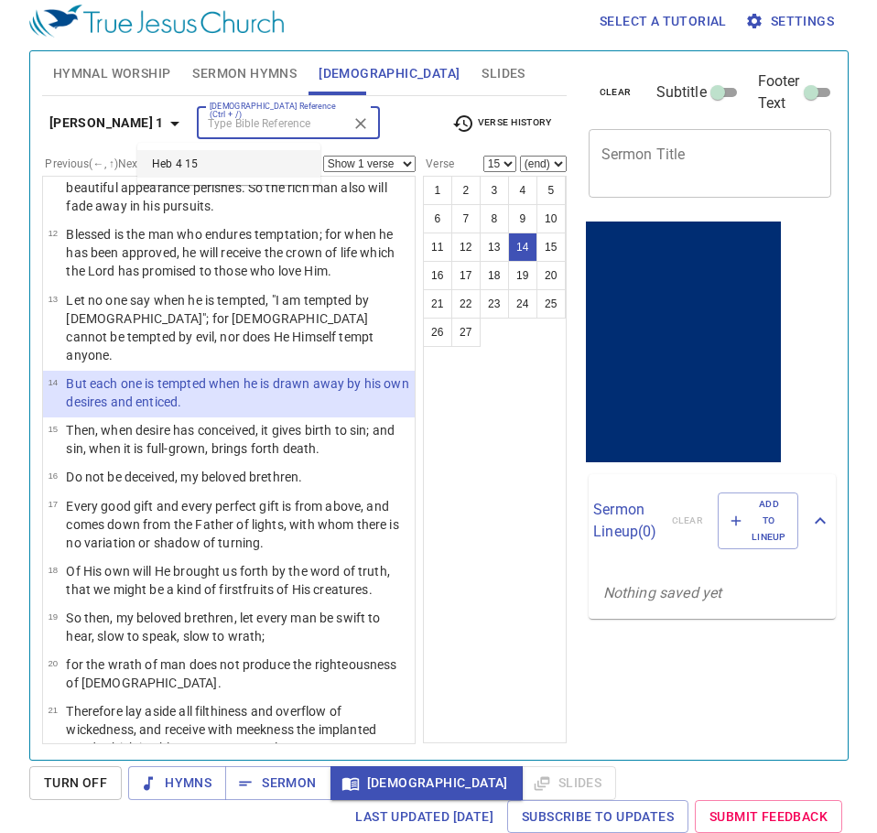
scroll to position [417, 0]
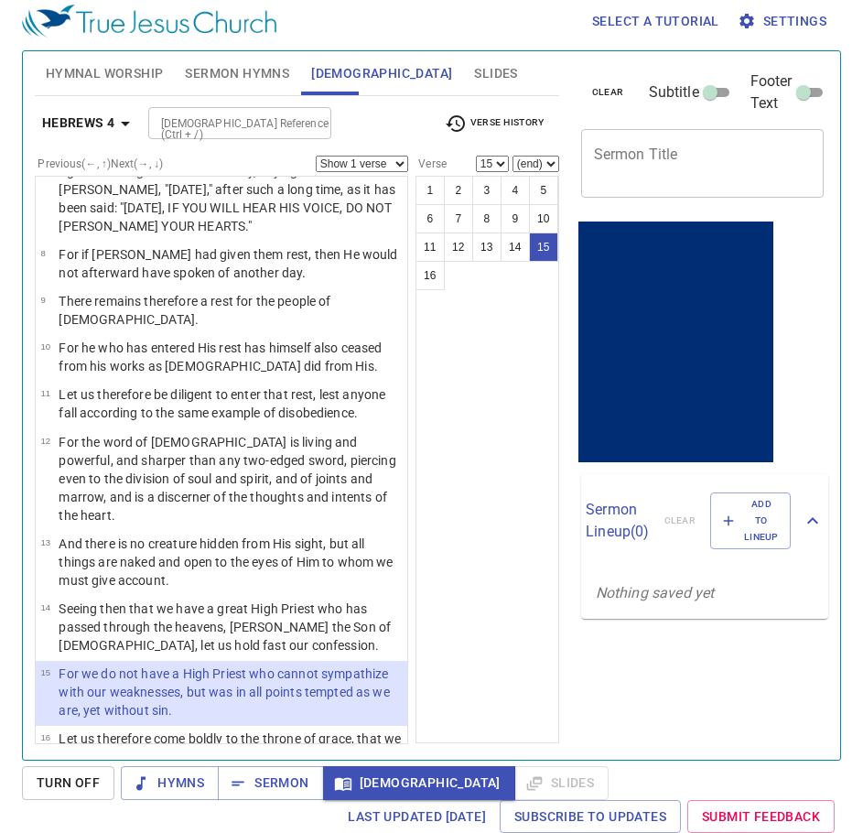
click at [500, 130] on span "Verse History" at bounding box center [494, 124] width 99 height 22
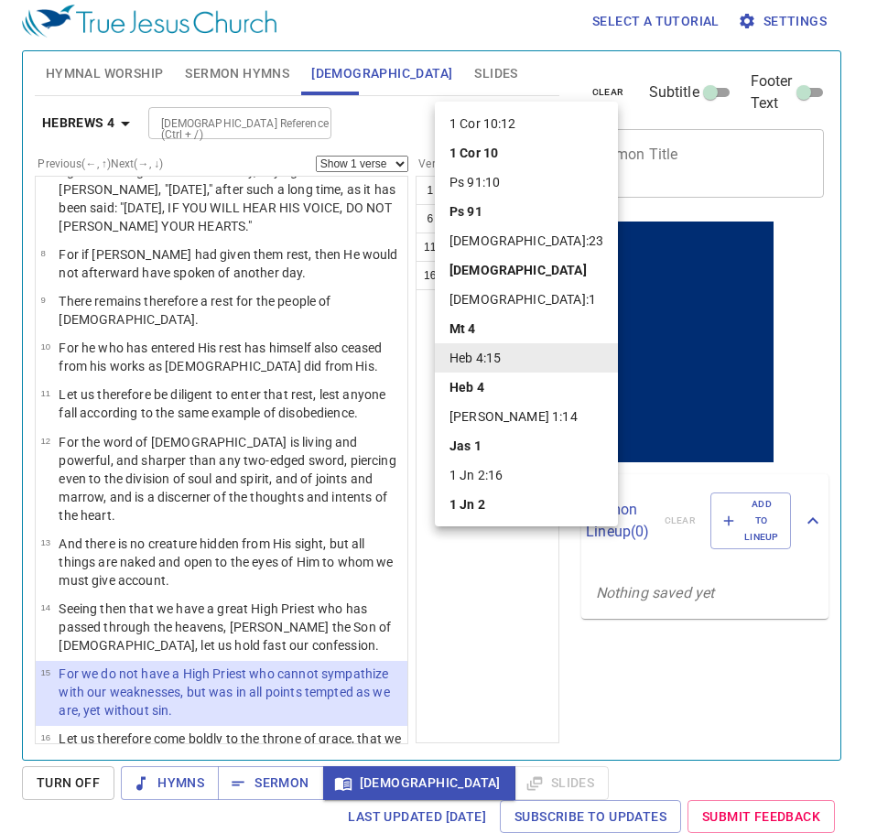
click at [485, 295] on li "[DEMOGRAPHIC_DATA]:1" at bounding box center [526, 299] width 183 height 29
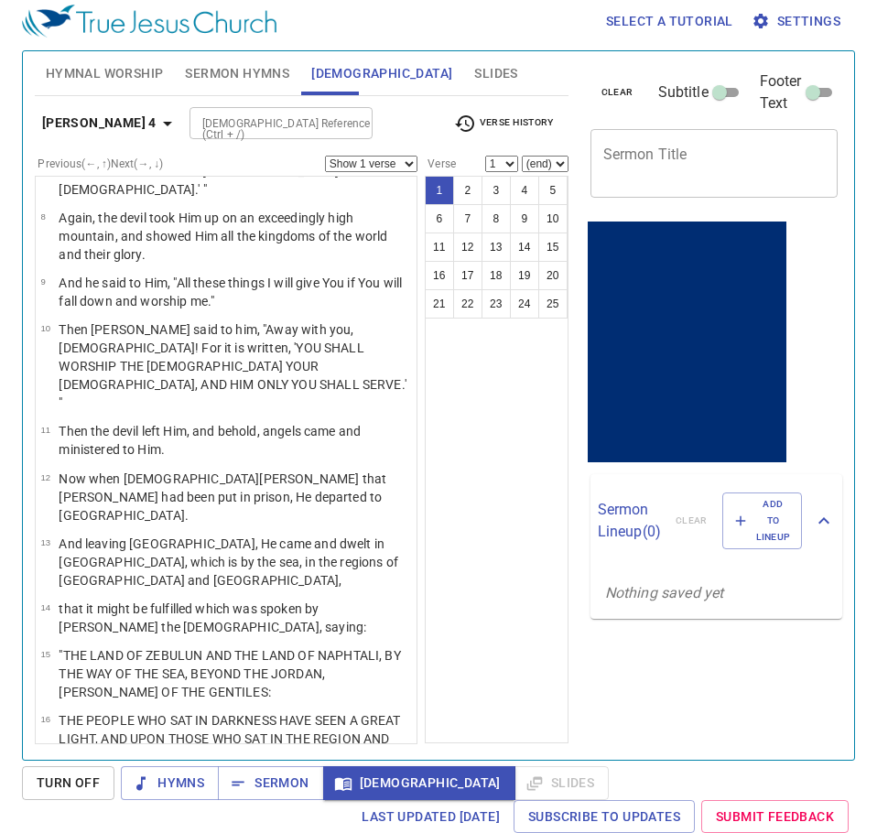
scroll to position [0, 0]
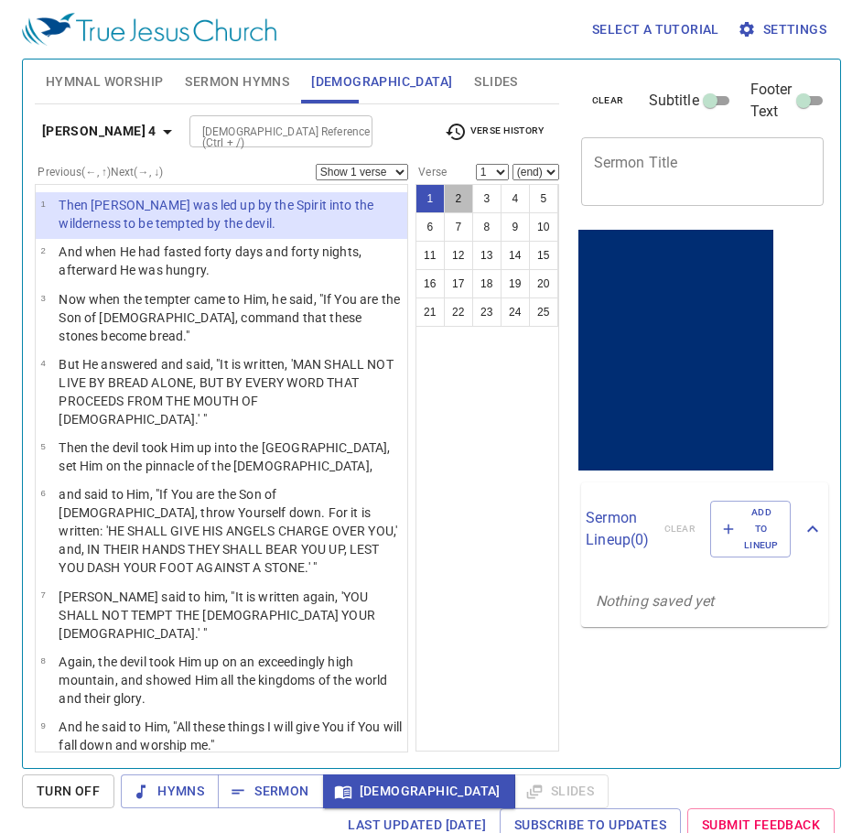
click at [457, 196] on button "2" at bounding box center [458, 198] width 29 height 29
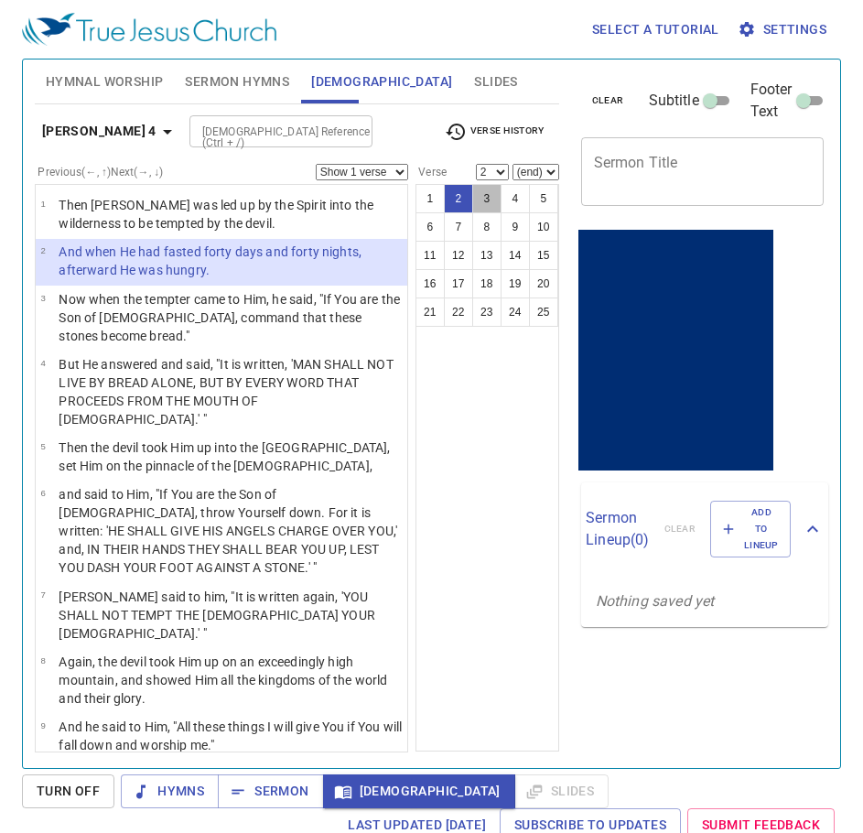
click at [483, 206] on button "3" at bounding box center [486, 198] width 29 height 29
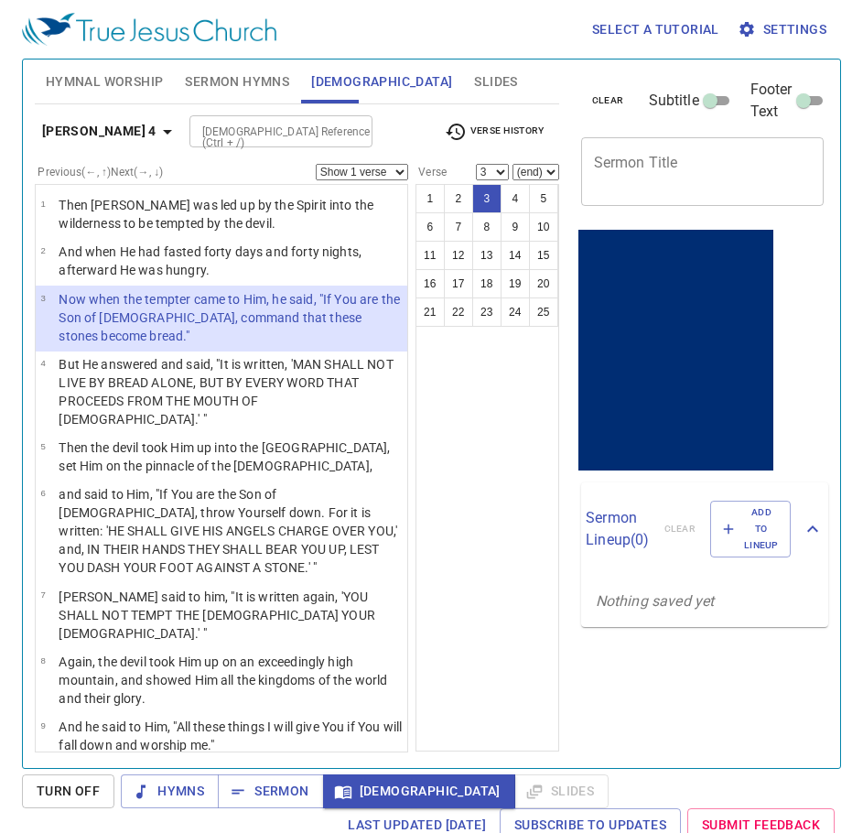
click at [517, 191] on button "4" at bounding box center [514, 198] width 29 height 29
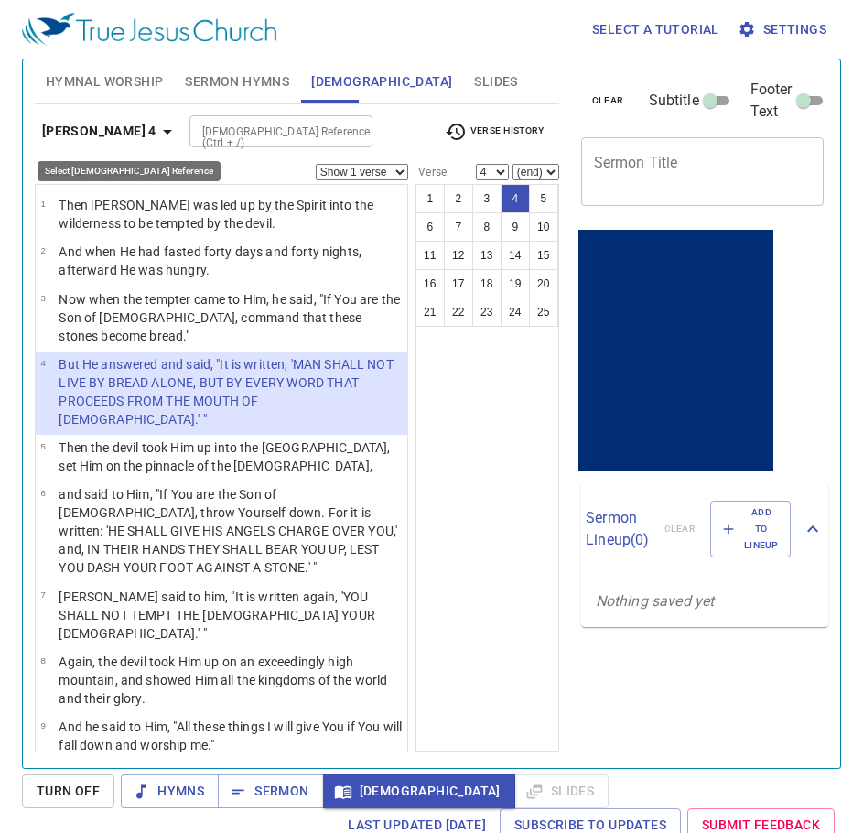
click at [163, 130] on icon "button" at bounding box center [167, 132] width 9 height 5
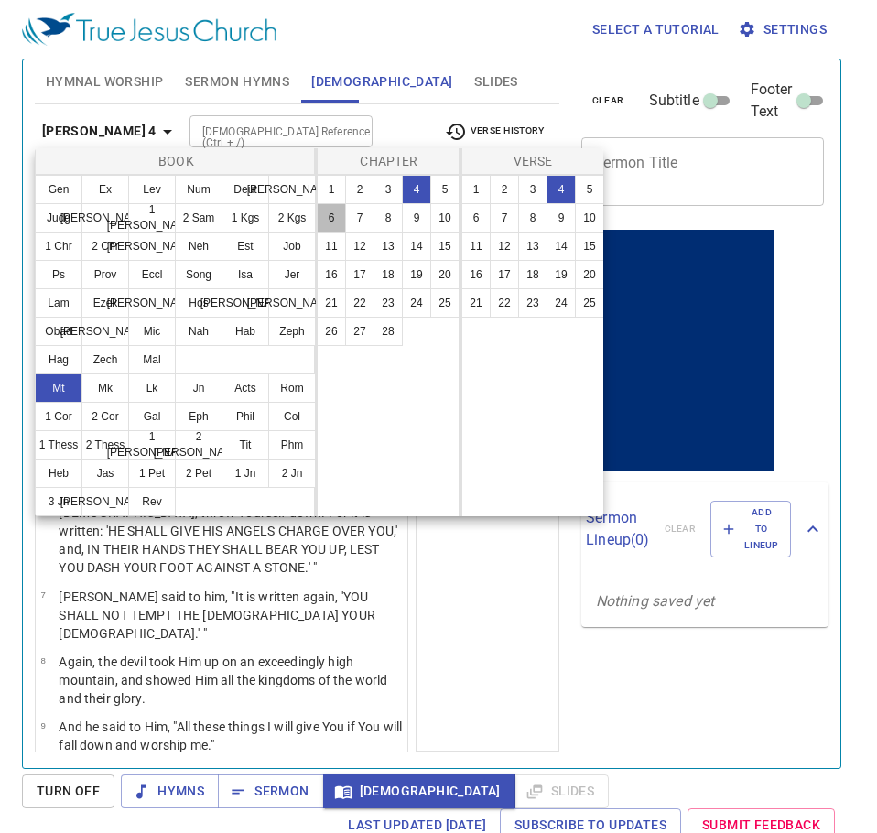
click at [328, 221] on button "6" at bounding box center [331, 217] width 29 height 29
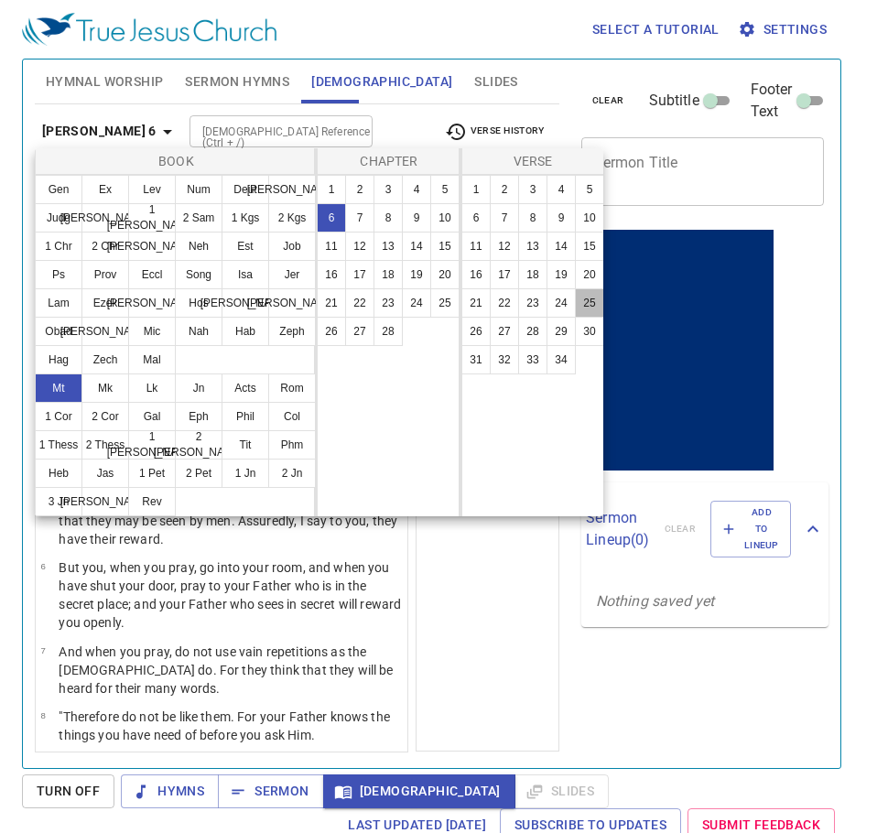
click at [576, 298] on button "25" at bounding box center [589, 302] width 29 height 29
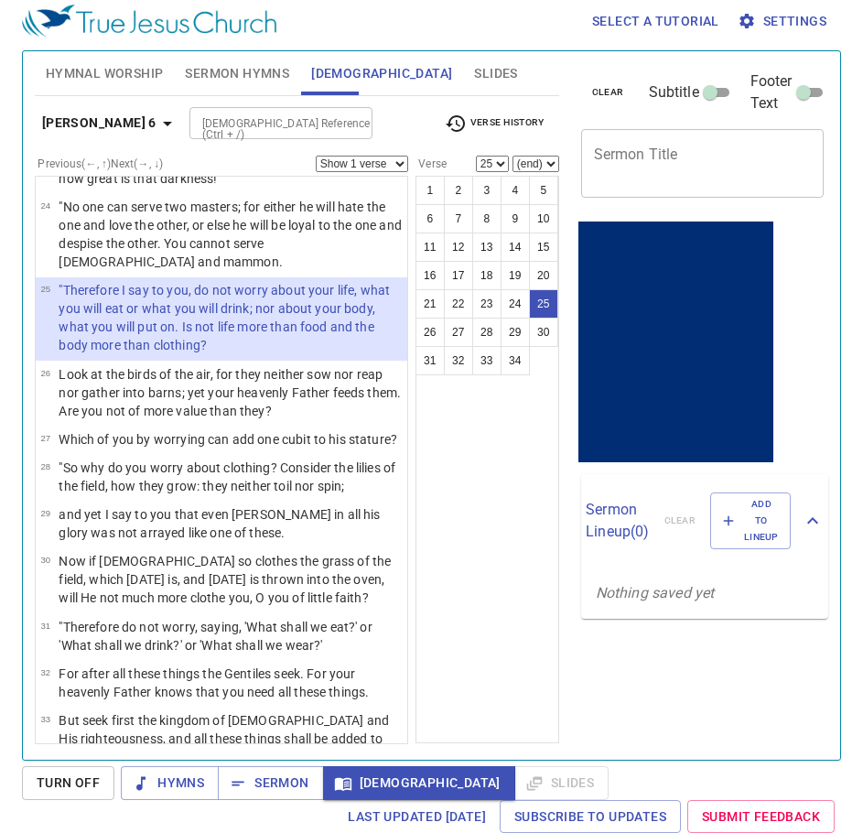
scroll to position [1366, 0]
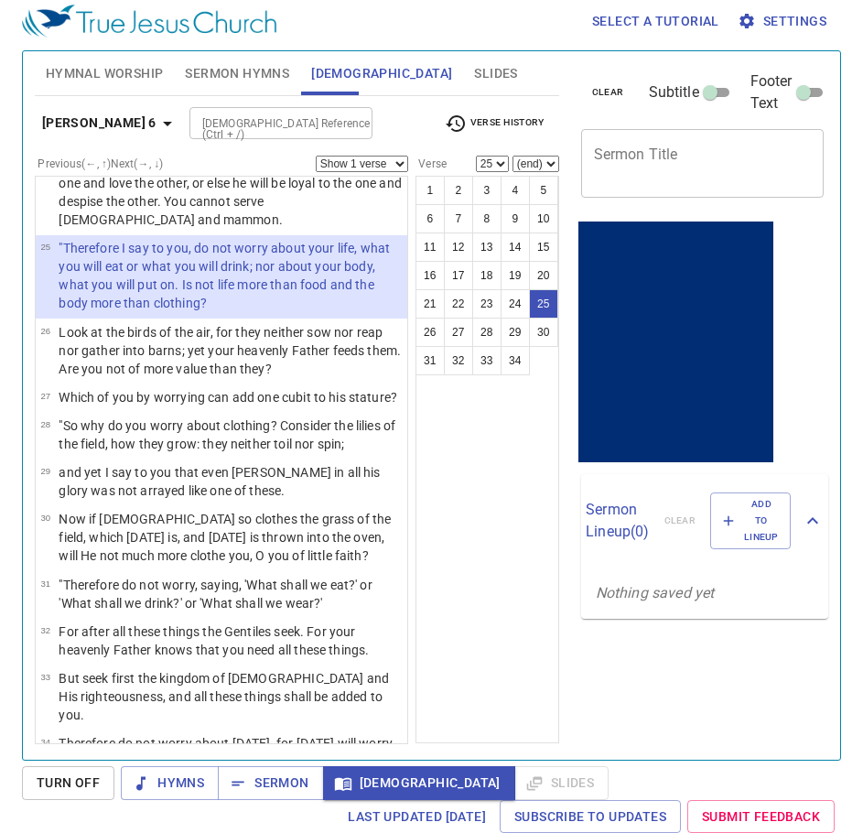
click at [322, 659] on p "For after all these things the Gentiles seek. For your heavenly Father knows th…" at bounding box center [230, 640] width 343 height 37
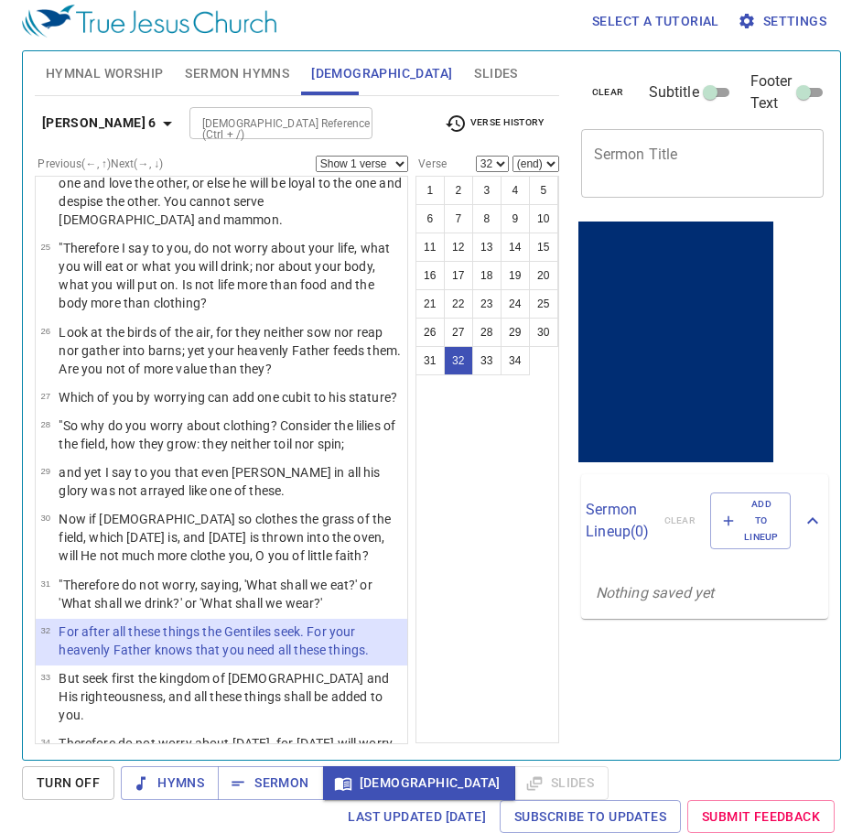
click at [264, 713] on p "But seek first the kingdom of God and His righteousness, and all these things s…" at bounding box center [230, 696] width 343 height 55
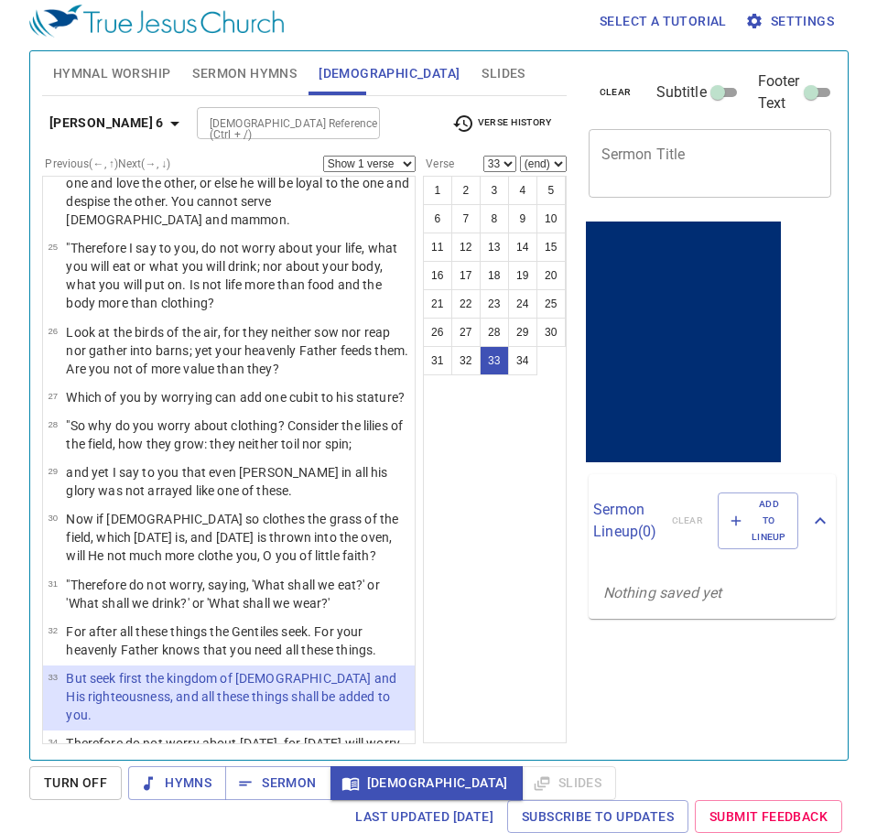
scroll to position [1444, 0]
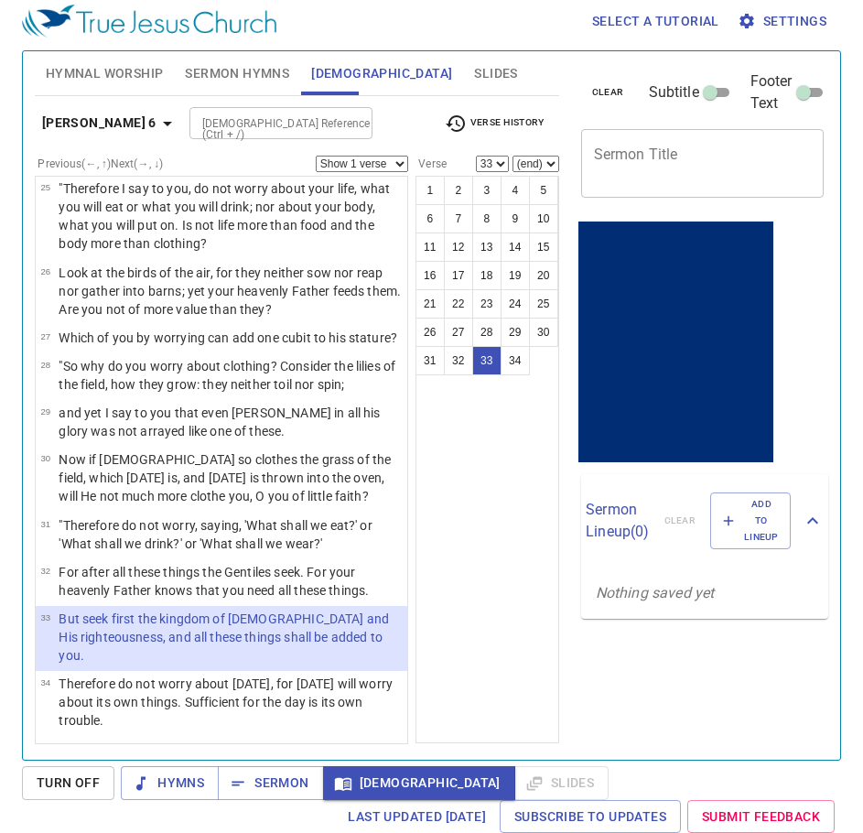
click at [504, 131] on span "Verse History" at bounding box center [494, 124] width 99 height 22
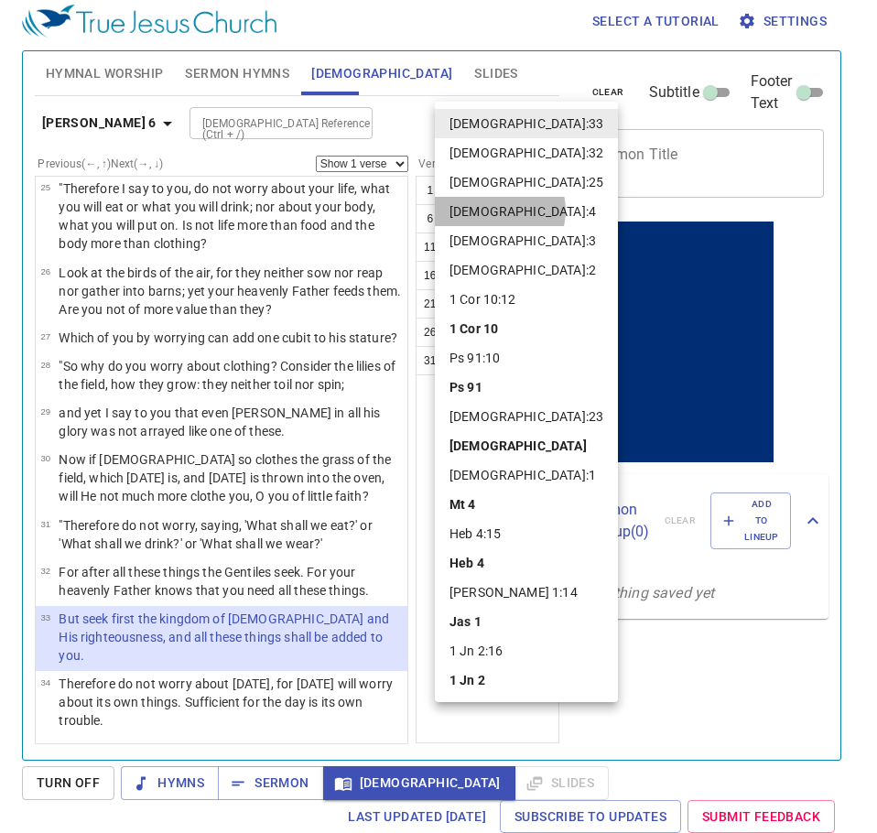
click at [499, 210] on li "[DEMOGRAPHIC_DATA]:4" at bounding box center [526, 211] width 183 height 29
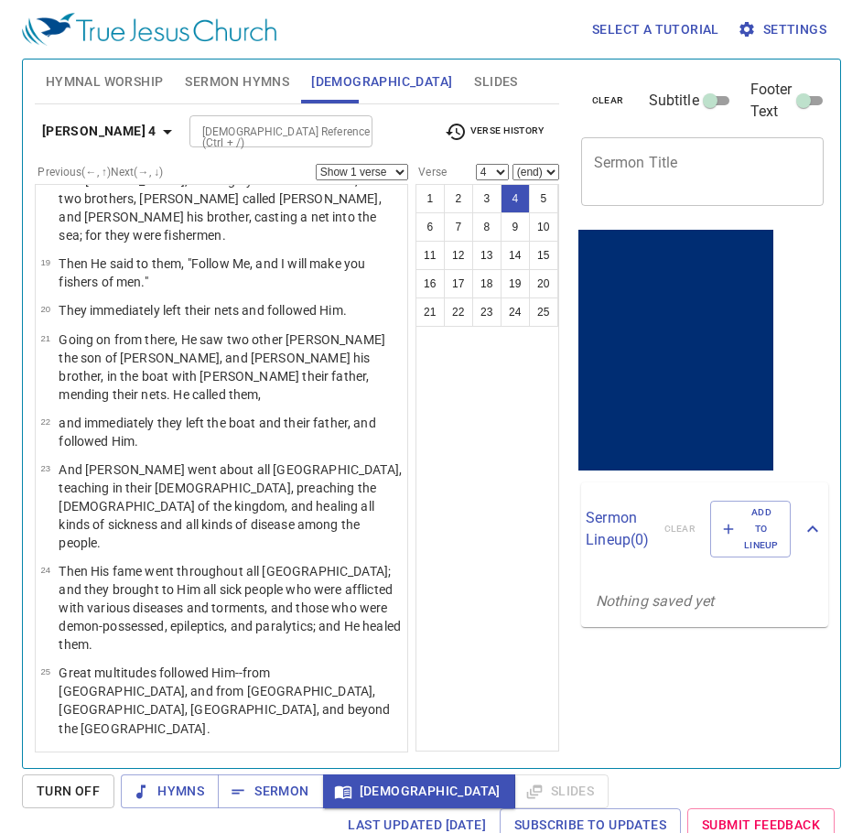
scroll to position [0, 0]
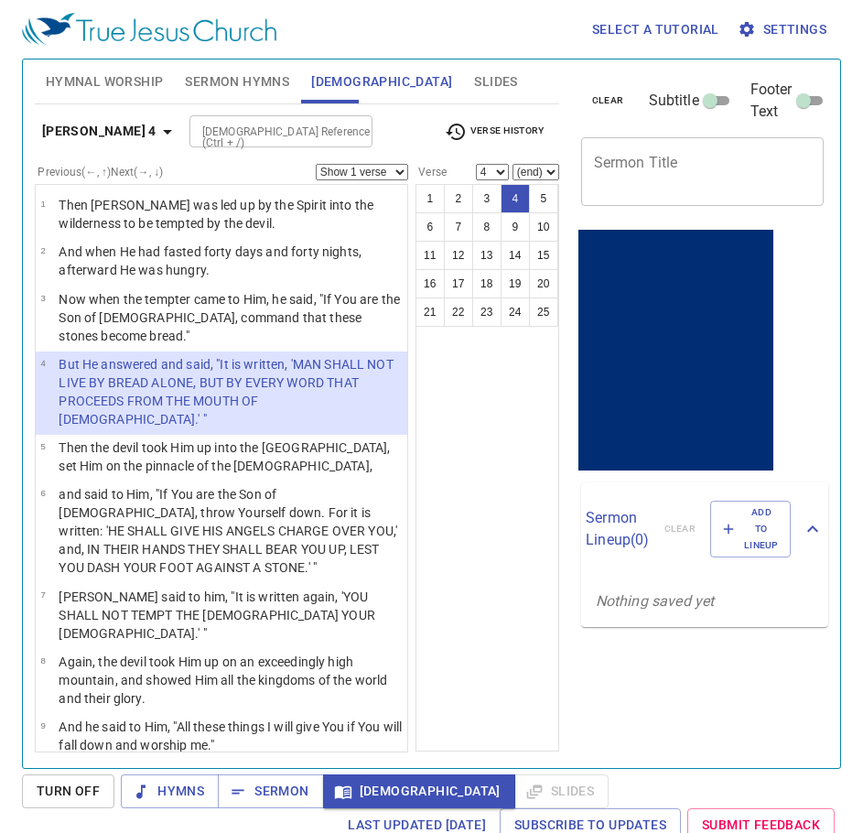
click at [274, 438] on p "Then the devil took Him up into the [GEOGRAPHIC_DATA], set Him on the pinnacle …" at bounding box center [230, 456] width 343 height 37
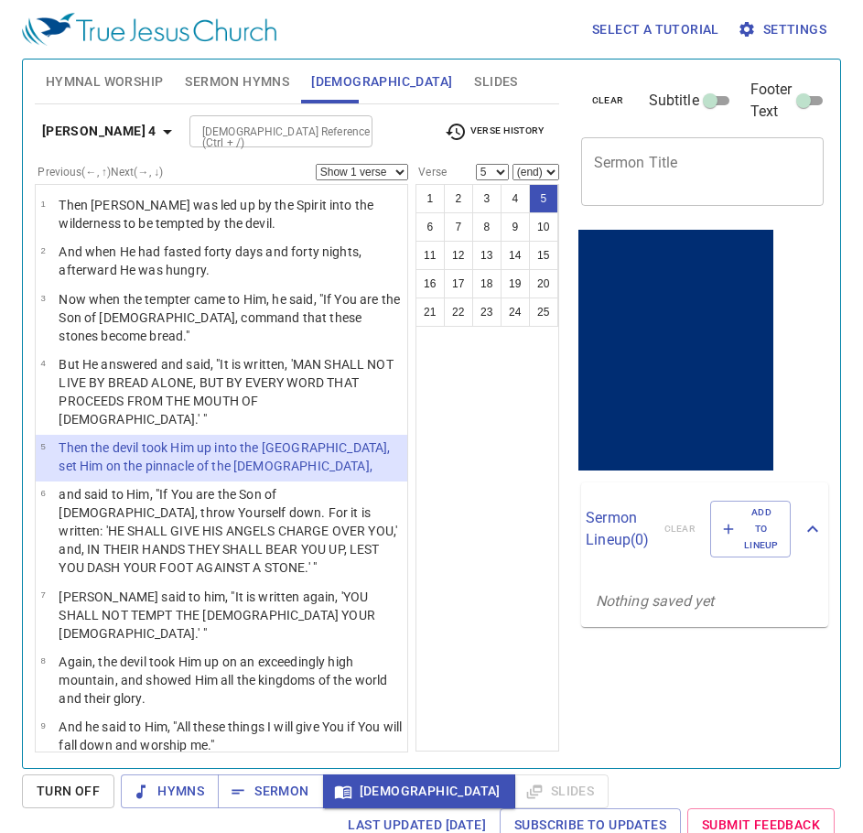
click at [242, 522] on p "and said to Him, "If You are the Son of [DEMOGRAPHIC_DATA], throw Yourself down…" at bounding box center [230, 530] width 343 height 91
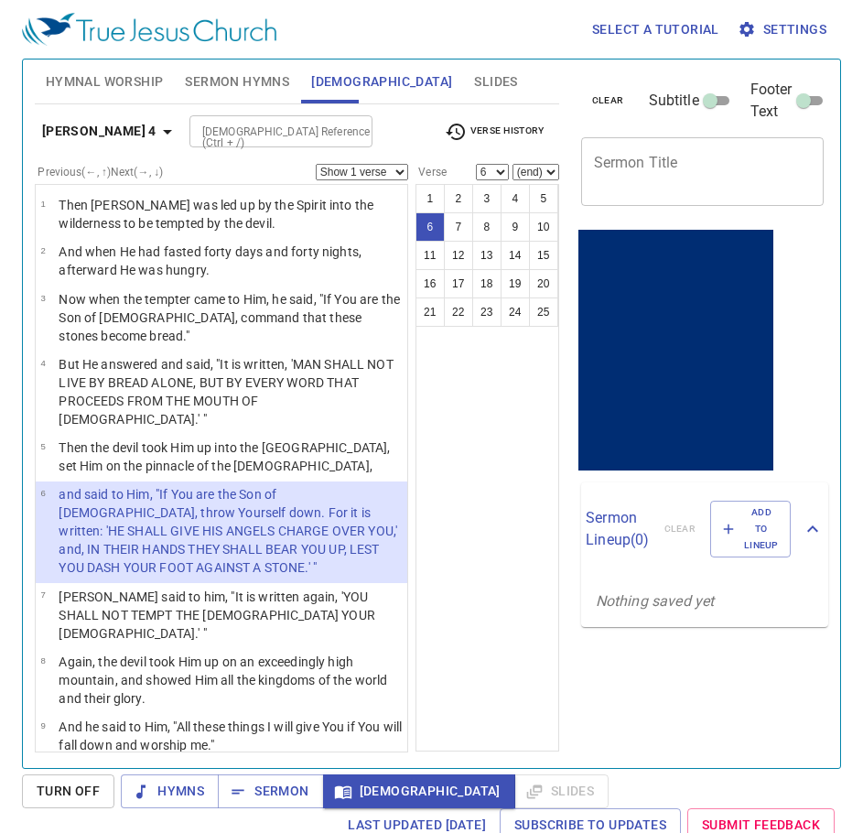
click at [185, 597] on p "[PERSON_NAME] said to him, "It is written again, 'YOU SHALL NOT TEMPT THE [DEMO…" at bounding box center [230, 614] width 343 height 55
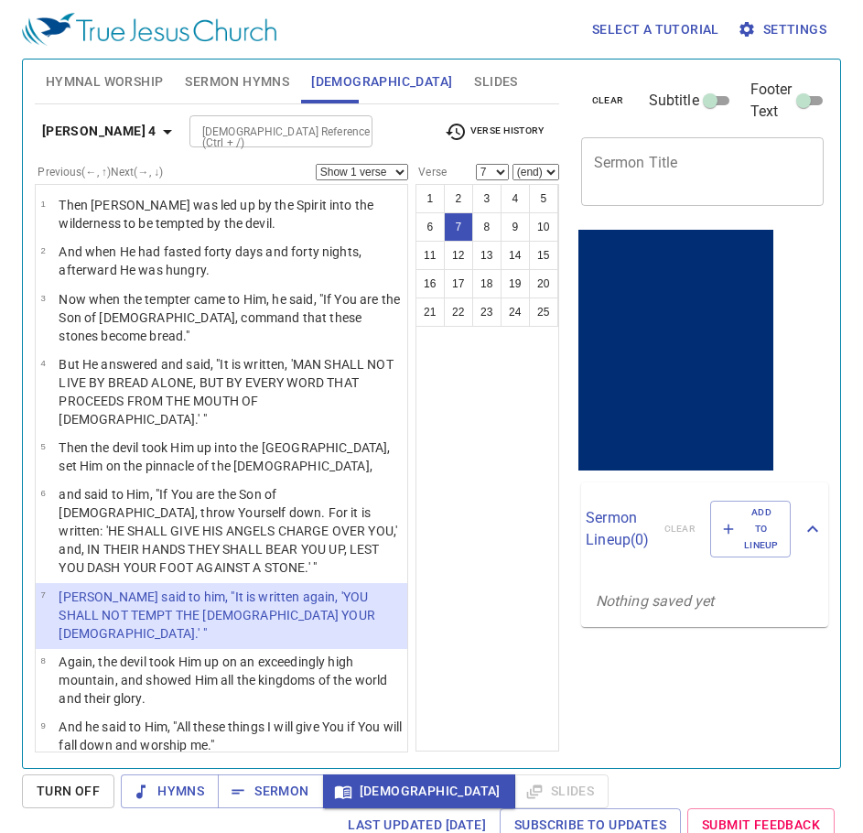
click at [284, 652] on p "Again, the devil took Him up on an exceedingly high mountain, and showed Him al…" at bounding box center [230, 679] width 343 height 55
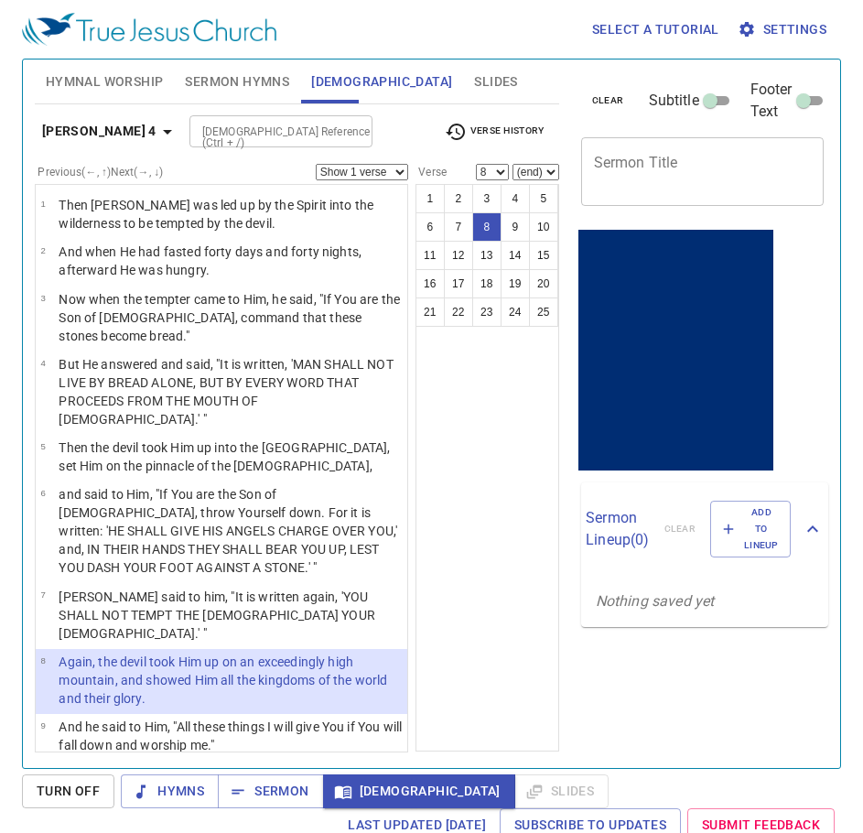
click at [259, 587] on p "[PERSON_NAME] said to him, "It is written again, 'YOU SHALL NOT TEMPT THE [DEMO…" at bounding box center [230, 614] width 343 height 55
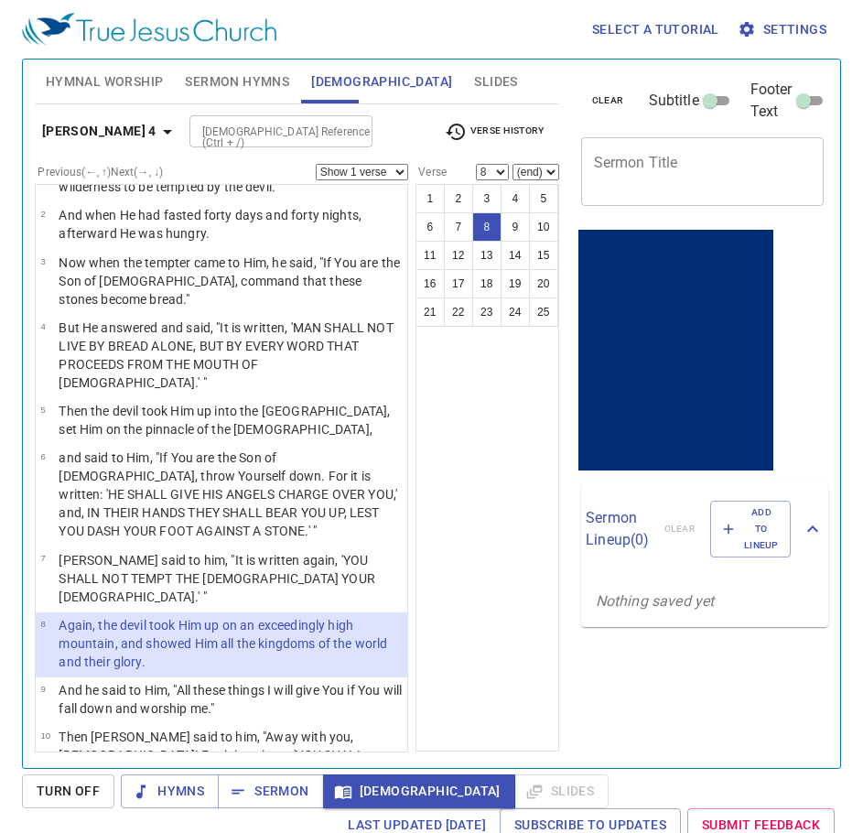
click at [183, 616] on p "Again, the devil took Him up on an exceedingly high mountain, and showed Him al…" at bounding box center [230, 643] width 343 height 55
click at [259, 681] on p "And he said to Him, "All these things I will give You if You will fall down and…" at bounding box center [230, 699] width 343 height 37
select select "9"
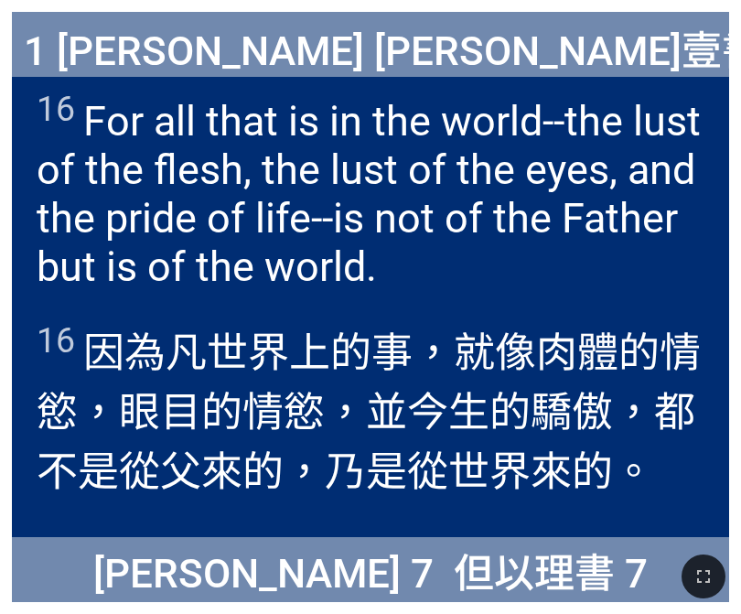
drag, startPoint x: 716, startPoint y: 592, endPoint x: 1094, endPoint y: 760, distance: 414.5
click at [716, 592] on button "button" at bounding box center [704, 576] width 44 height 44
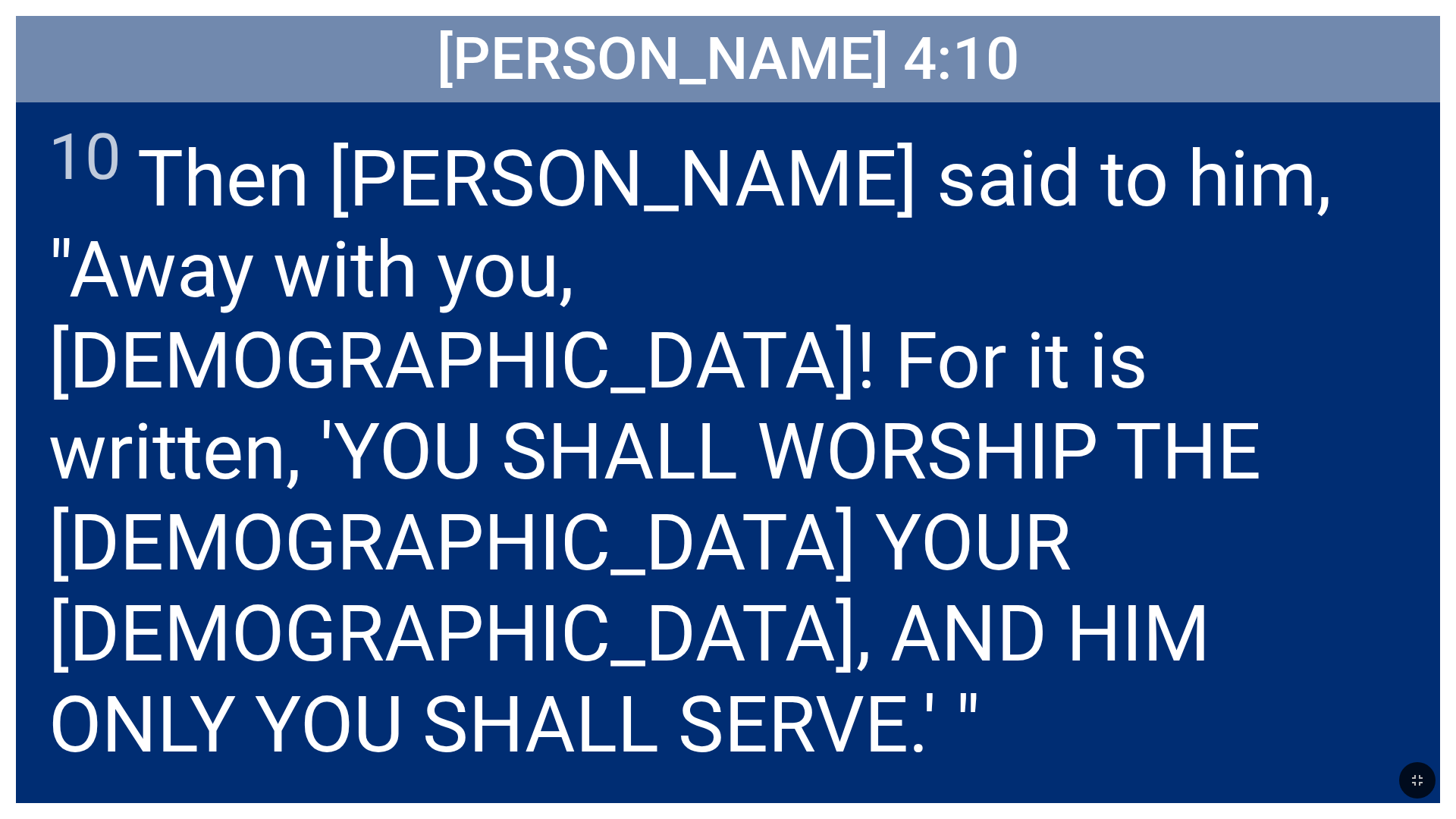
click at [225, 70] on div "[PERSON_NAME] 4:10" at bounding box center [728, 59] width 1424 height 86
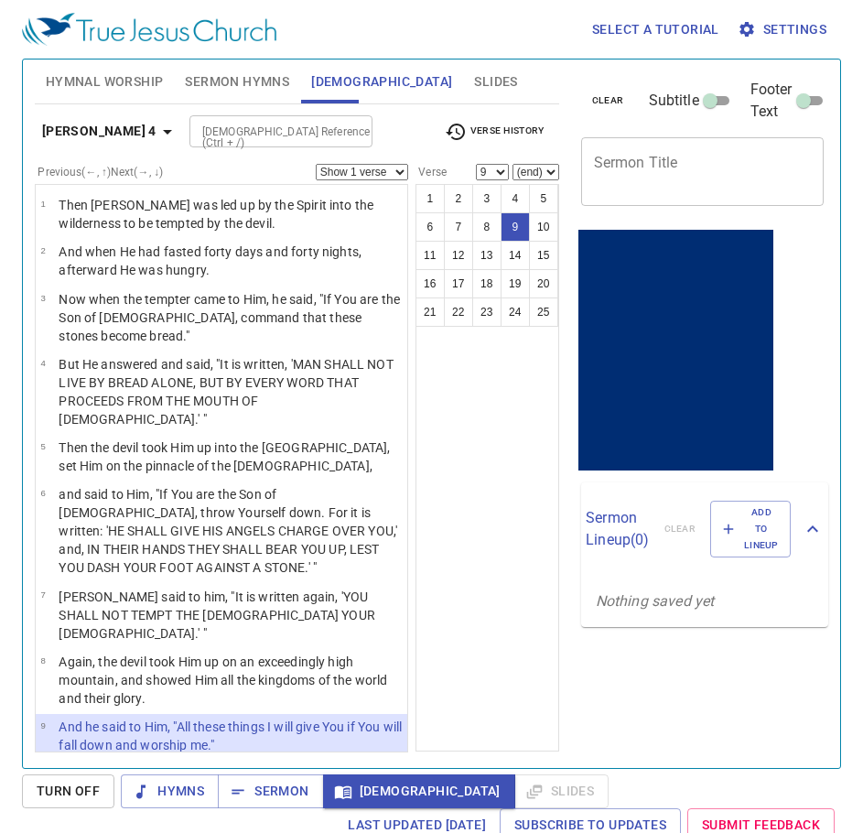
click at [250, 764] on p "Then [PERSON_NAME] said to him, "Away with you, [DEMOGRAPHIC_DATA]! For it is w…" at bounding box center [230, 809] width 343 height 91
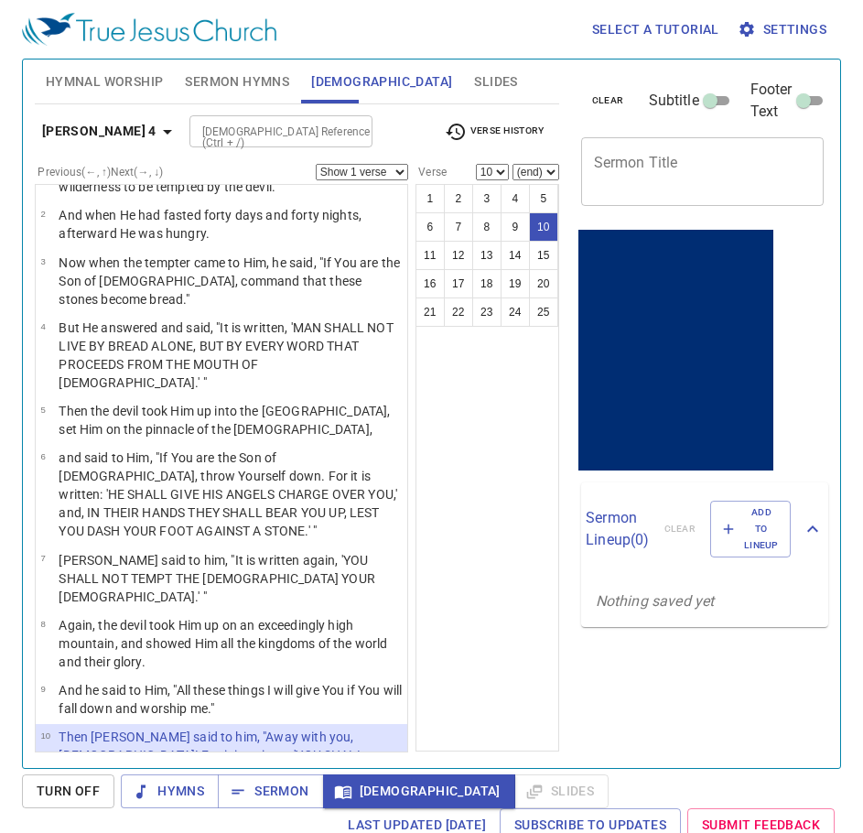
scroll to position [128, 0]
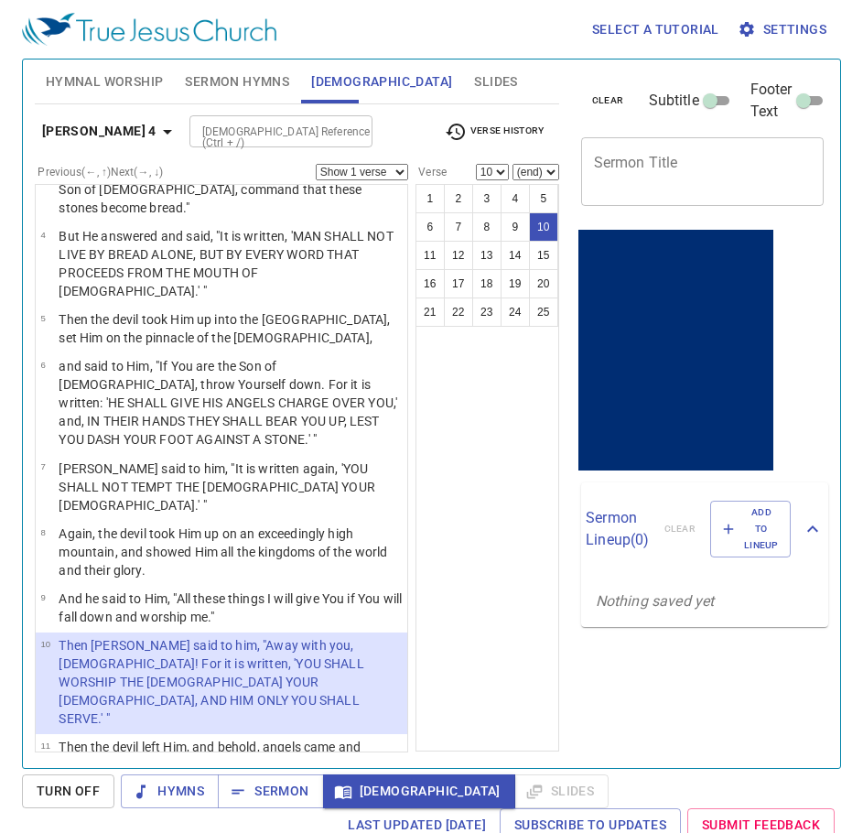
click at [218, 734] on li "11 Then the devil left Him, and behold, angels came and ministered to Him." at bounding box center [221, 757] width 371 height 47
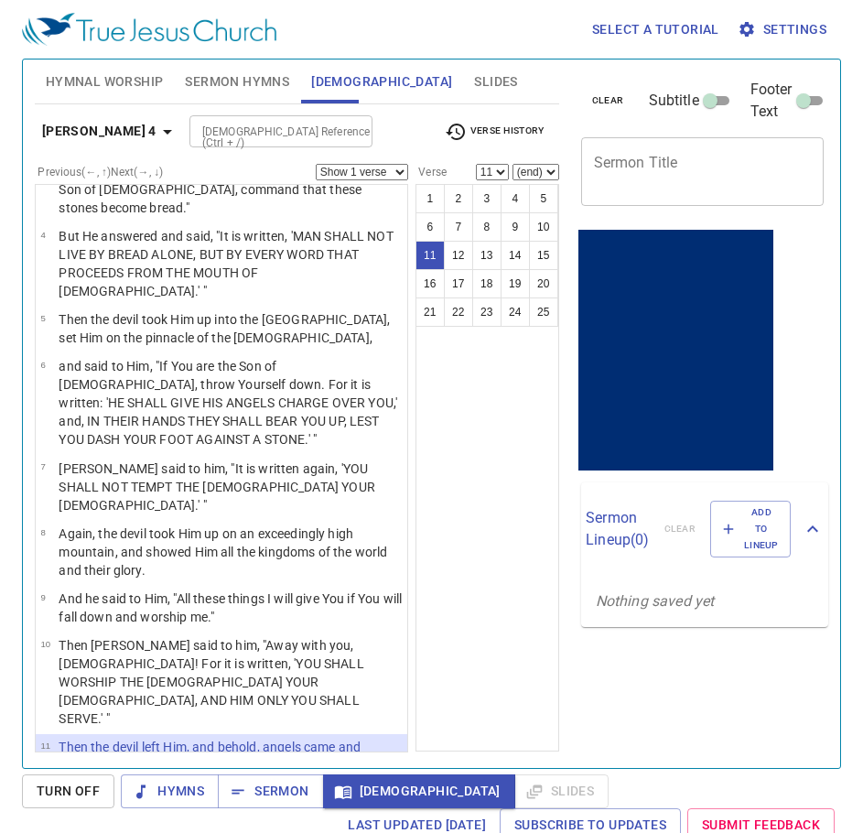
scroll to position [220, 0]
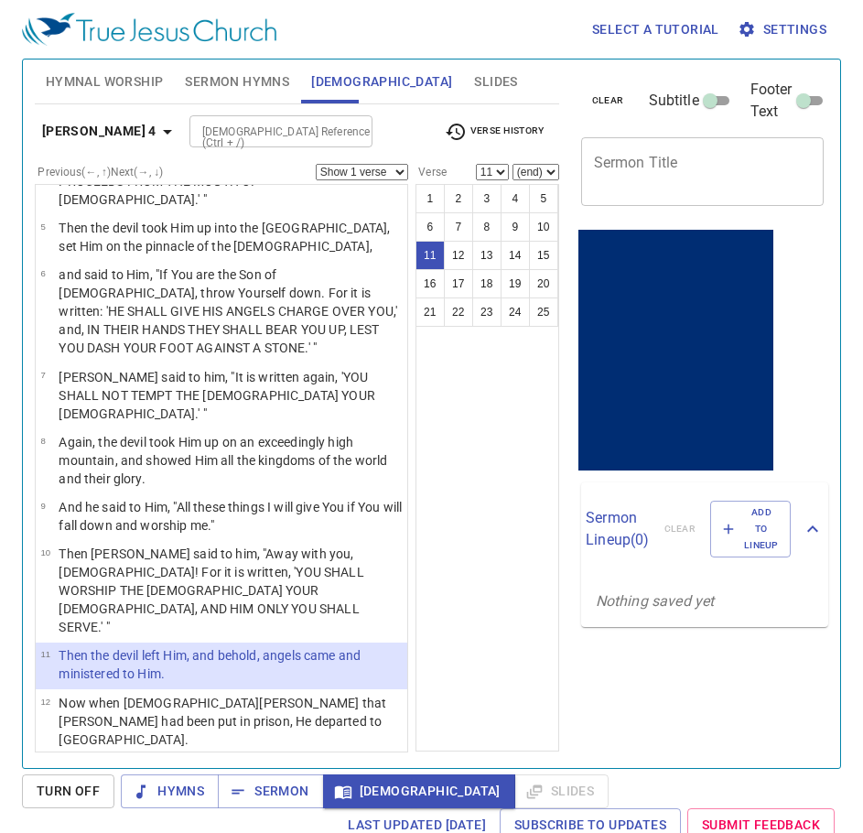
click at [276, 544] on p "Then [PERSON_NAME] said to him, "Away with you, [DEMOGRAPHIC_DATA]! For it is w…" at bounding box center [230, 589] width 343 height 91
select select "10"
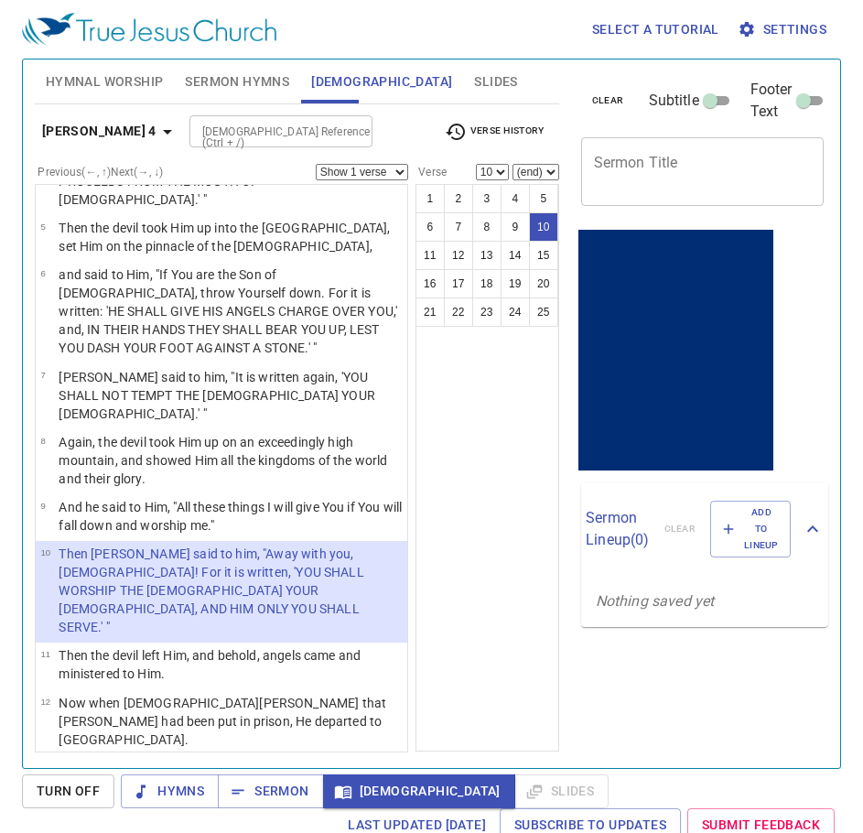
click at [81, 791] on span "Turn Off" at bounding box center [68, 791] width 63 height 23
